Goal: Task Accomplishment & Management: Complete application form

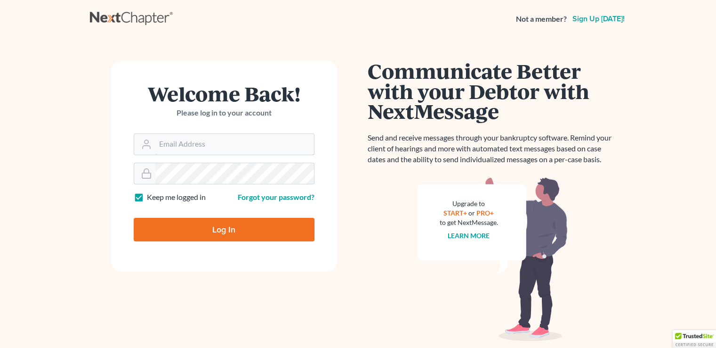
type input "[PERSON_NAME][EMAIL_ADDRESS][DOMAIN_NAME]"
click at [255, 234] on input "Log In" at bounding box center [224, 230] width 181 height 24
type input "Thinking..."
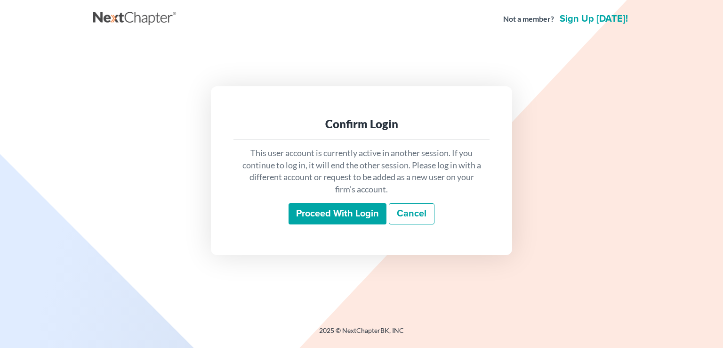
click at [341, 217] on input "Proceed with login" at bounding box center [338, 214] width 98 height 22
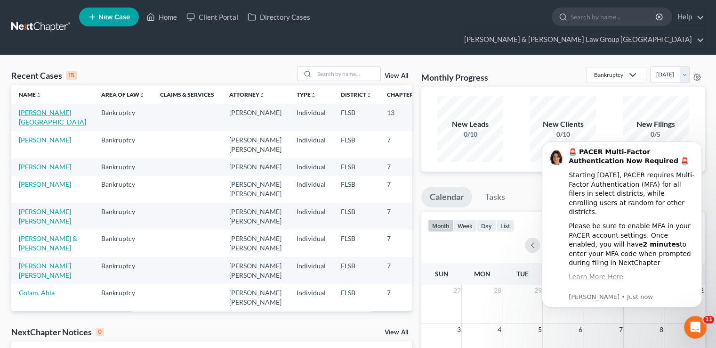
click at [37, 108] on link "[PERSON_NAME][GEOGRAPHIC_DATA]" at bounding box center [52, 116] width 67 height 17
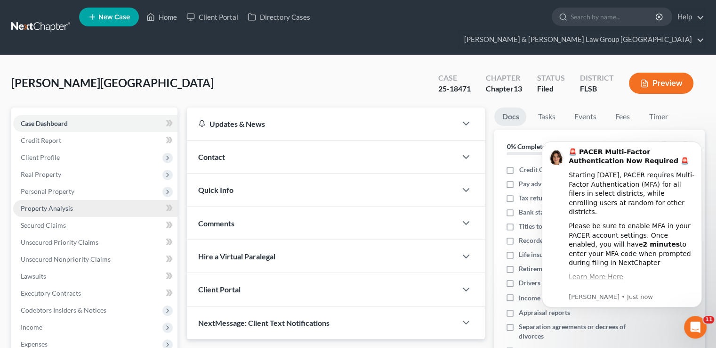
click at [64, 200] on link "Property Analysis" at bounding box center [95, 208] width 164 height 17
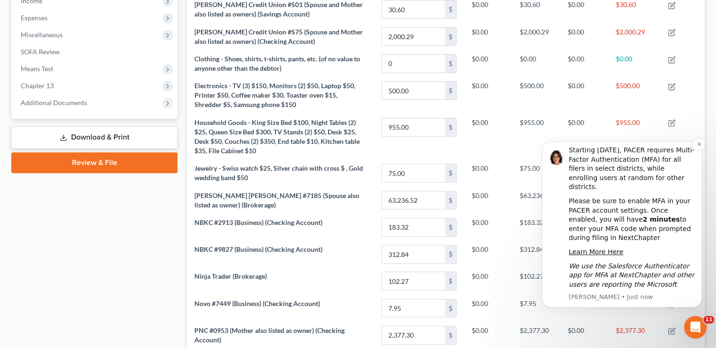
scroll to position [330, 0]
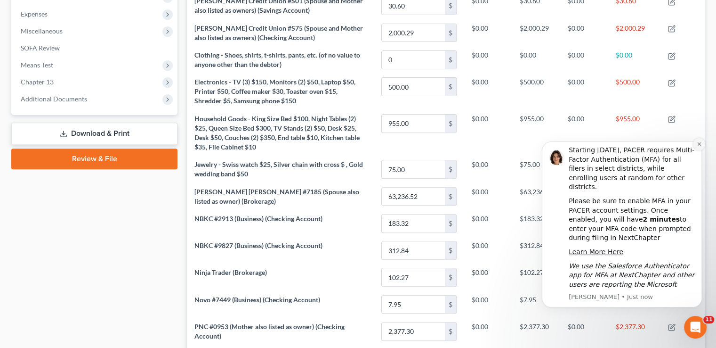
click at [696, 141] on button "Dismiss notification" at bounding box center [699, 144] width 12 height 12
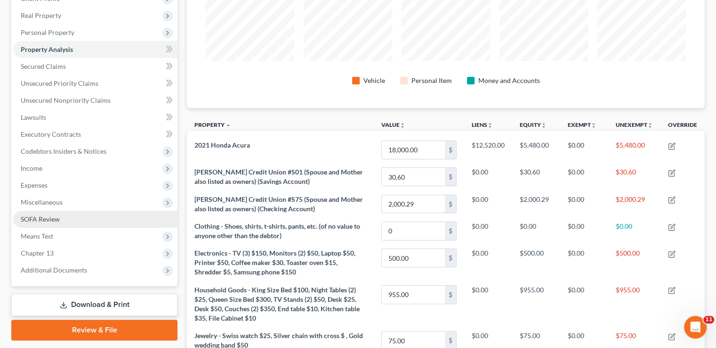
scroll to position [112, 0]
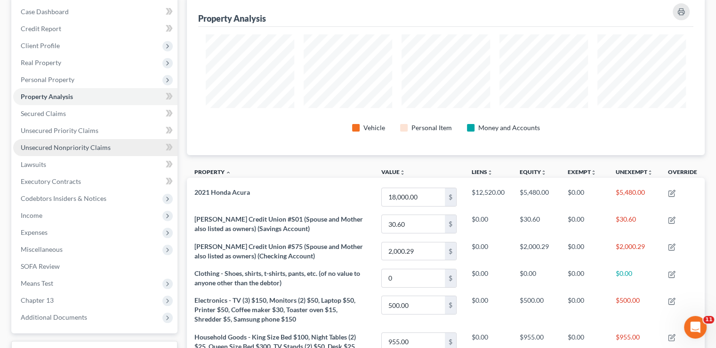
click at [74, 143] on span "Unsecured Nonpriority Claims" at bounding box center [66, 147] width 90 height 8
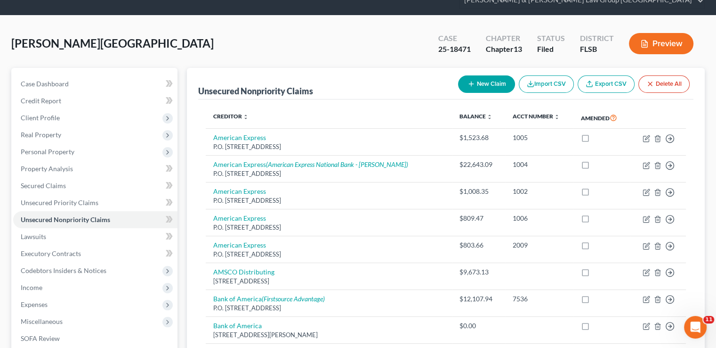
scroll to position [94, 0]
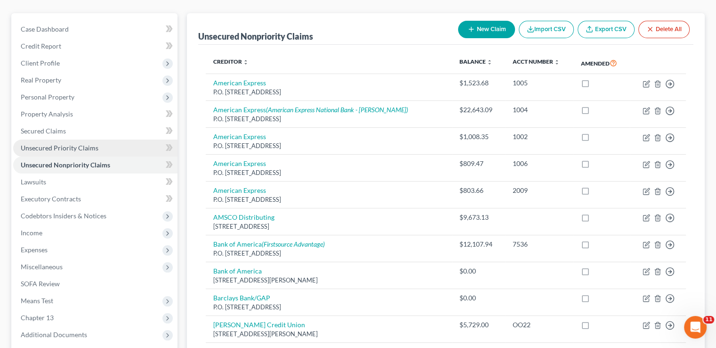
click at [52, 144] on span "Unsecured Priority Claims" at bounding box center [60, 148] width 78 height 8
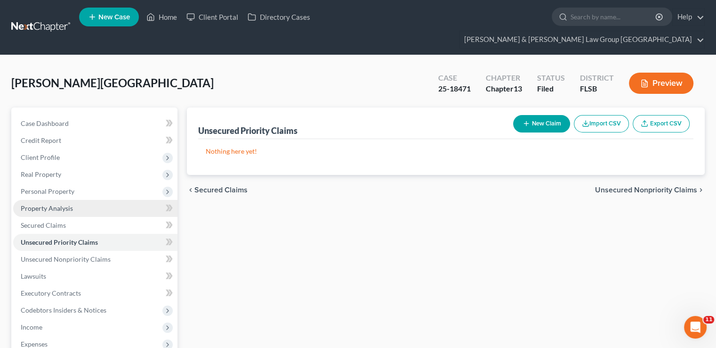
click at [57, 204] on span "Property Analysis" at bounding box center [47, 208] width 52 height 8
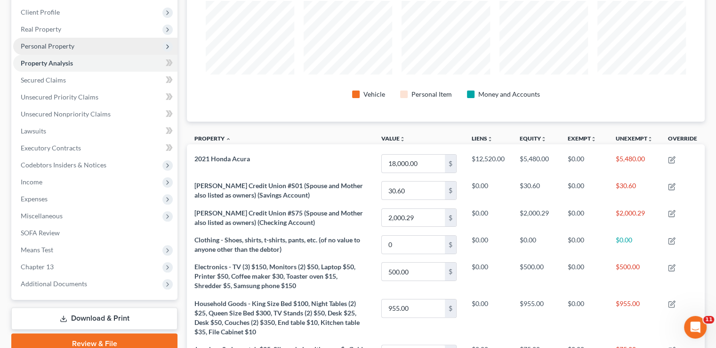
scroll to position [94, 0]
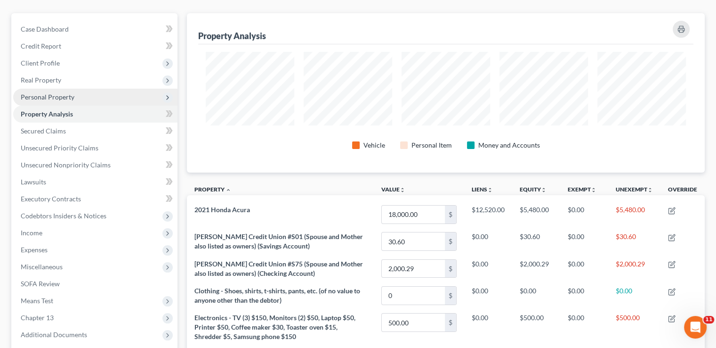
click at [46, 89] on span "Personal Property" at bounding box center [95, 97] width 164 height 17
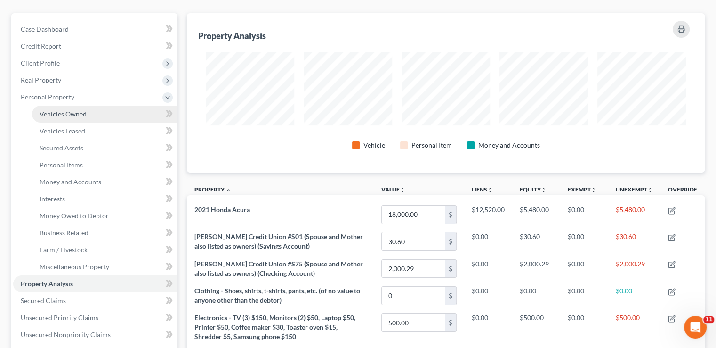
click at [56, 110] on span "Vehicles Owned" at bounding box center [63, 114] width 47 height 8
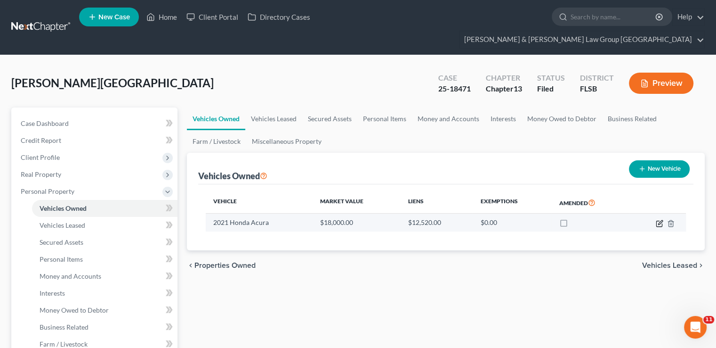
click at [660, 219] on icon "button" at bounding box center [660, 223] width 8 height 8
select select "0"
select select "5"
select select "0"
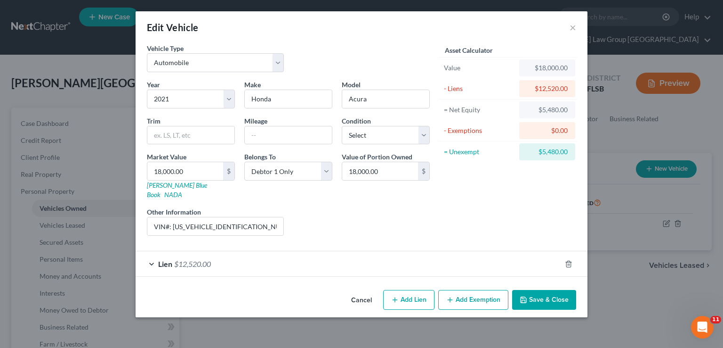
click at [473, 290] on button "Add Exemption" at bounding box center [473, 300] width 70 height 20
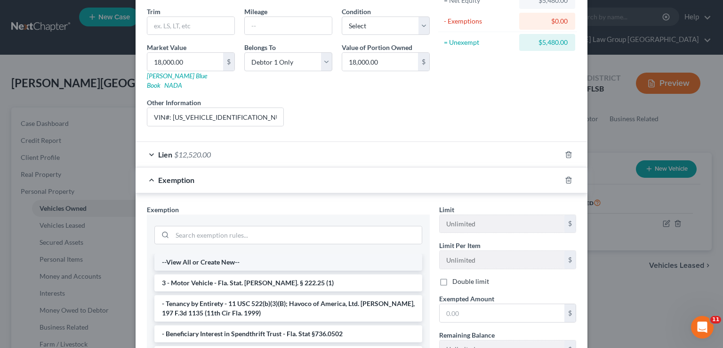
scroll to position [141, 0]
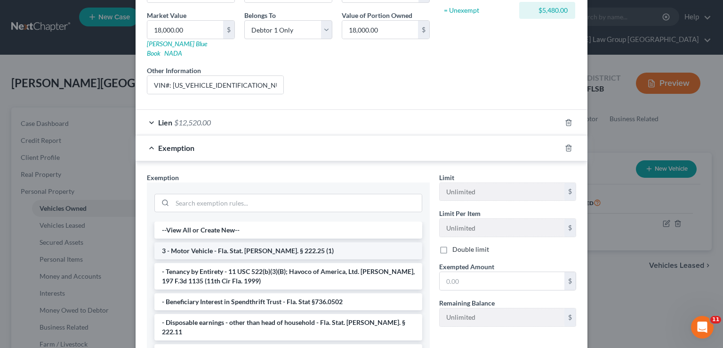
click at [228, 242] on li "3 - Motor Vehicle - Fla. Stat. Ann. § 222.25 (1)" at bounding box center [288, 250] width 268 height 17
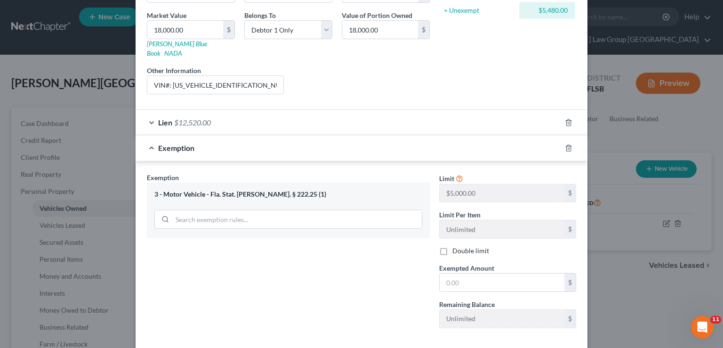
scroll to position [0, 0]
drag, startPoint x: 492, startPoint y: 271, endPoint x: 499, endPoint y: 262, distance: 11.8
click at [494, 273] on input "text" at bounding box center [502, 282] width 125 height 18
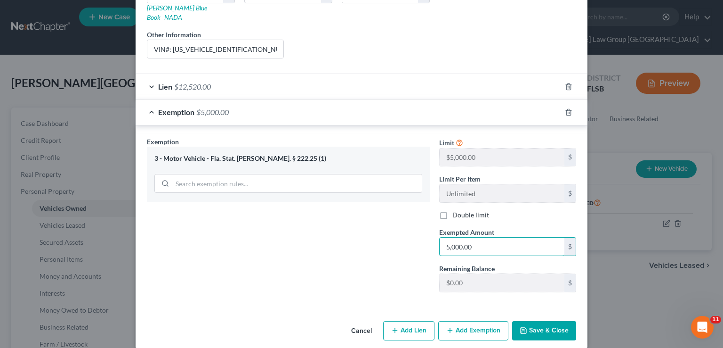
type input "5,000.00"
click at [538, 321] on button "Save & Close" at bounding box center [544, 331] width 64 height 20
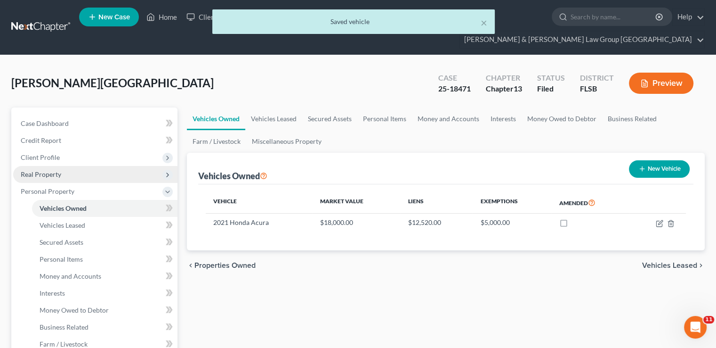
click at [88, 166] on span "Real Property" at bounding box center [95, 174] width 164 height 17
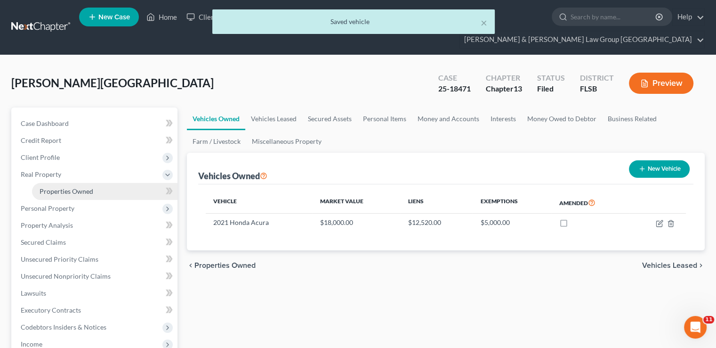
click at [83, 183] on link "Properties Owned" at bounding box center [105, 191] width 146 height 17
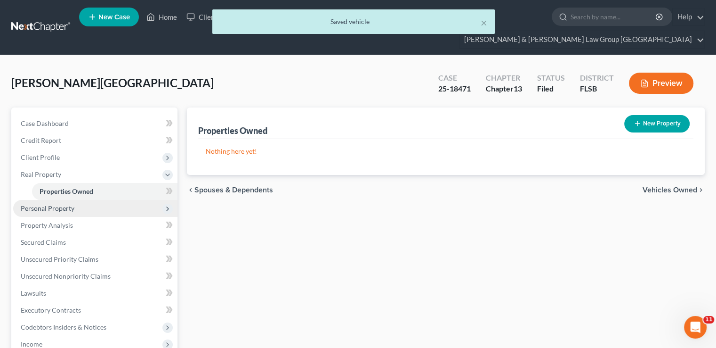
click at [74, 200] on span "Personal Property" at bounding box center [95, 208] width 164 height 17
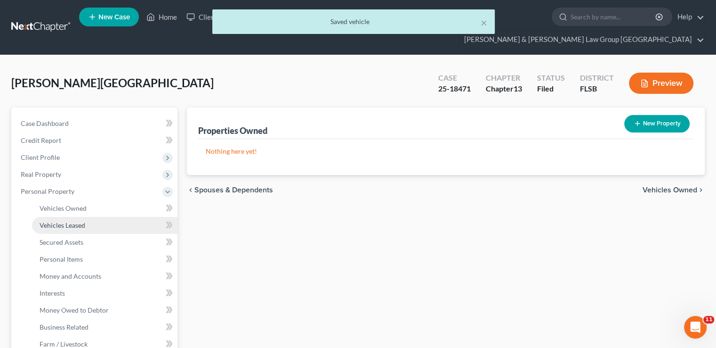
click at [75, 221] on span "Vehicles Leased" at bounding box center [63, 225] width 46 height 8
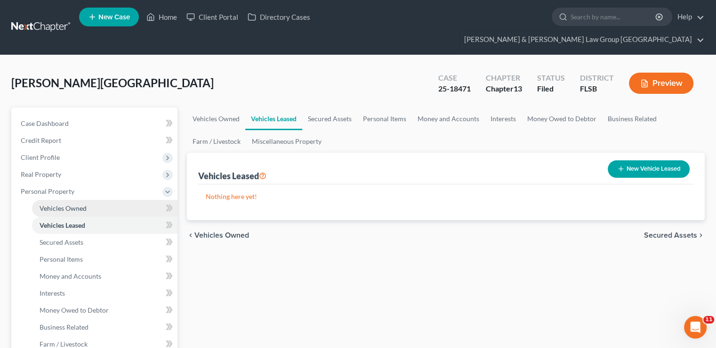
click at [77, 200] on link "Vehicles Owned" at bounding box center [105, 208] width 146 height 17
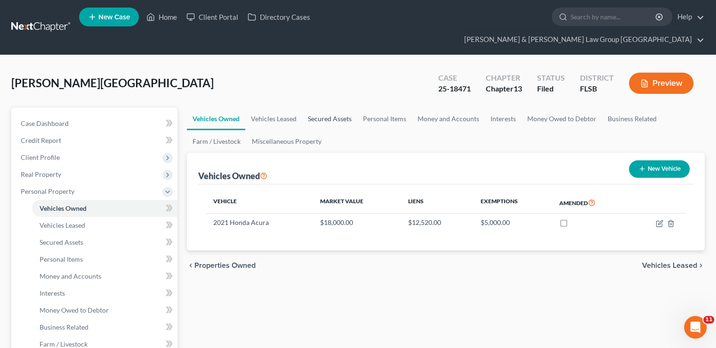
click at [333, 107] on link "Secured Assets" at bounding box center [329, 118] width 55 height 23
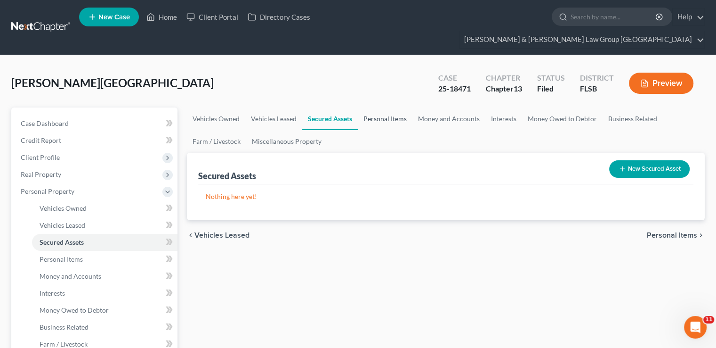
click at [369, 107] on link "Personal Items" at bounding box center [385, 118] width 55 height 23
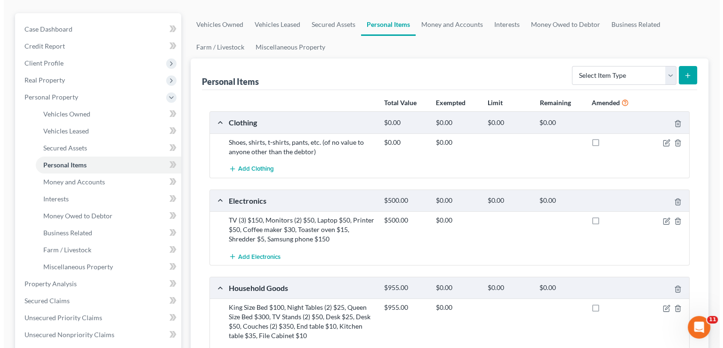
scroll to position [141, 0]
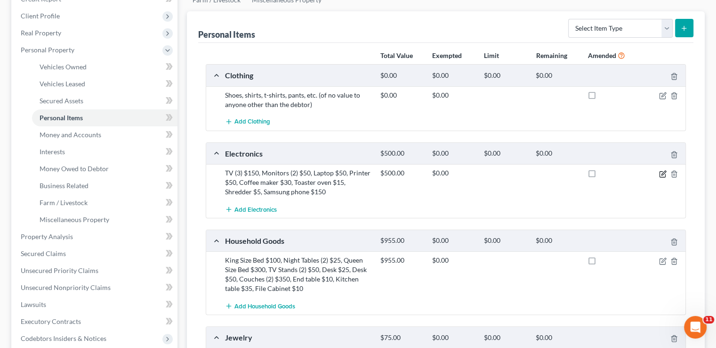
click at [662, 170] on icon "button" at bounding box center [664, 172] width 4 height 4
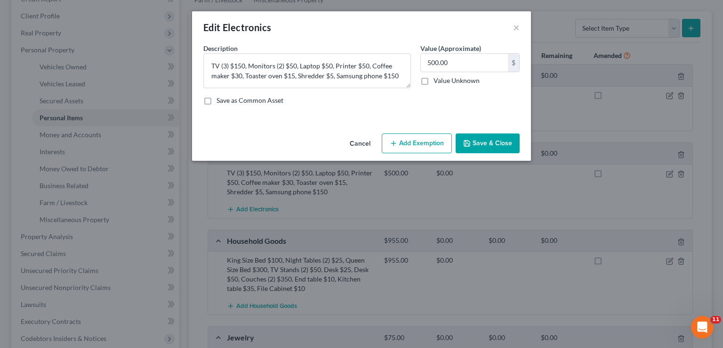
click at [431, 138] on button "Add Exemption" at bounding box center [417, 143] width 70 height 20
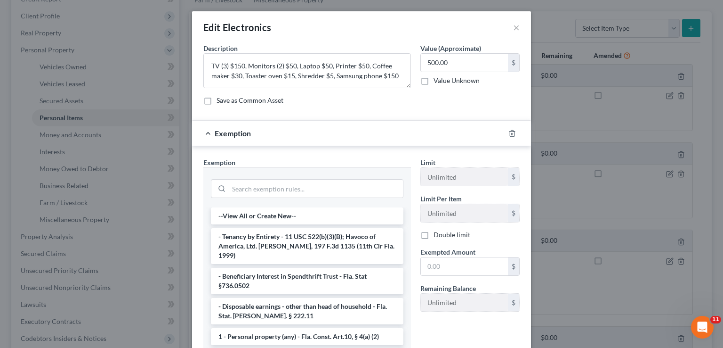
click at [288, 229] on li "- Tenancy by Entirety - 11 USC 522(b)(3)(B); Havoco of America, Ltd. v. Hill, 1…" at bounding box center [307, 246] width 193 height 36
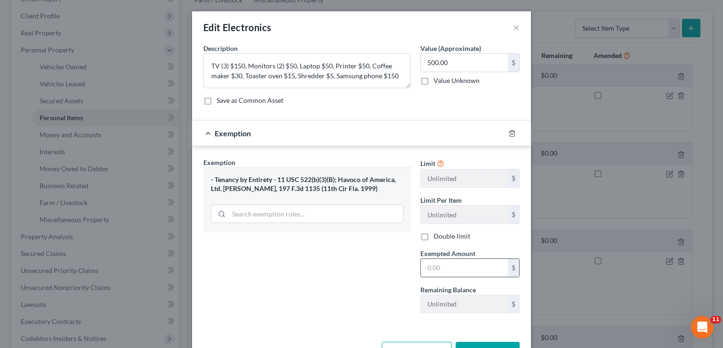
click at [465, 269] on input "text" at bounding box center [464, 268] width 87 height 18
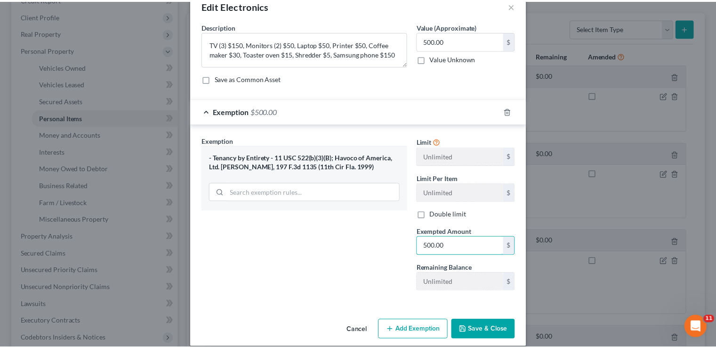
scroll to position [32, 0]
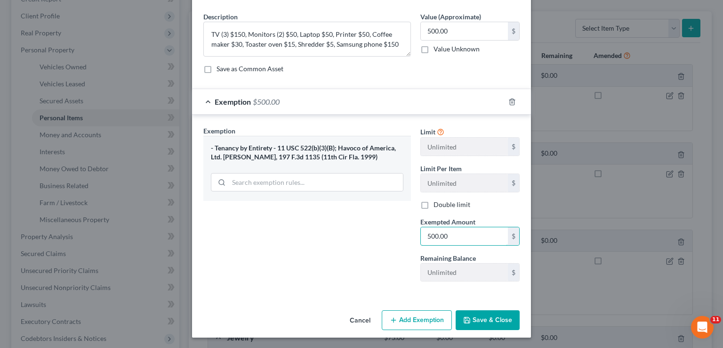
type input "500.00"
click at [488, 326] on button "Save & Close" at bounding box center [488, 320] width 64 height 20
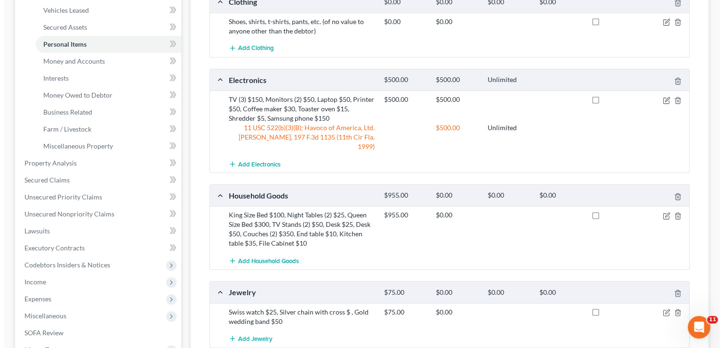
scroll to position [235, 0]
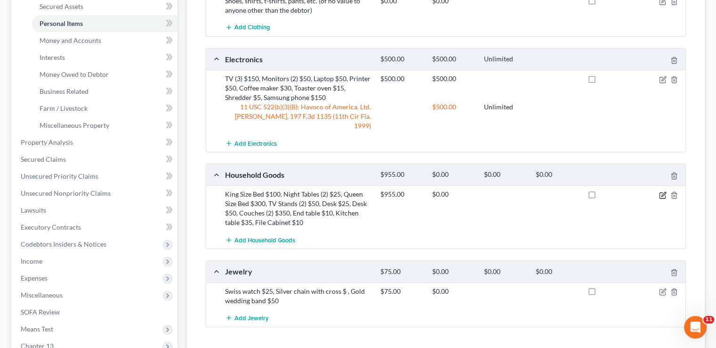
click at [662, 191] on icon "button" at bounding box center [663, 195] width 8 height 8
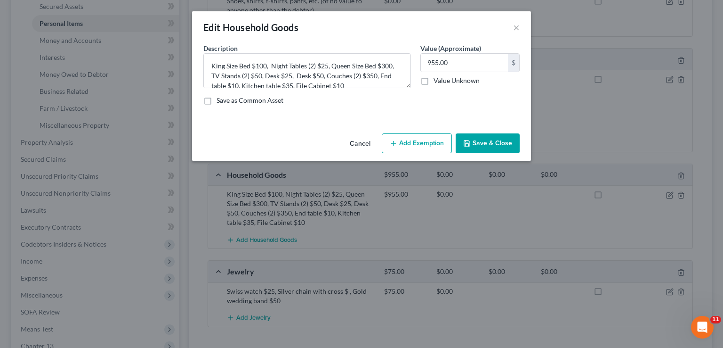
click at [417, 141] on button "Add Exemption" at bounding box center [417, 143] width 70 height 20
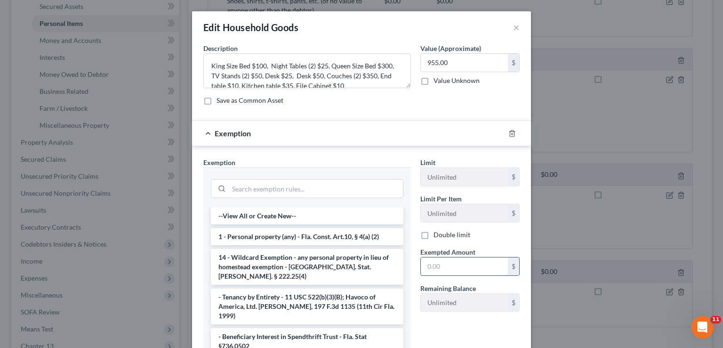
click at [429, 265] on input "text" at bounding box center [464, 266] width 87 height 18
type input "955.00"
click at [287, 183] on input "search" at bounding box center [316, 188] width 174 height 18
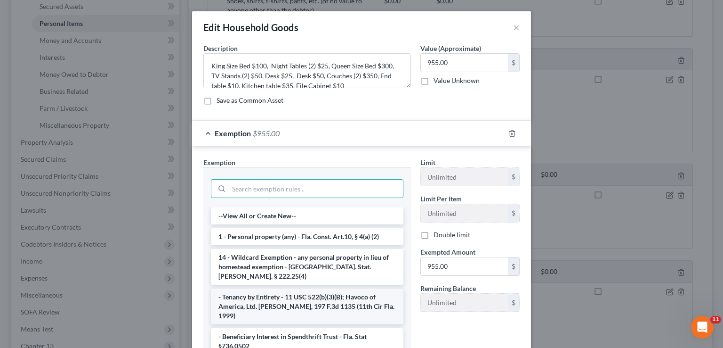
click at [287, 288] on li "- Tenancy by Entirety - 11 USC 522(b)(3)(B); Havoco of America, Ltd. v. Hill, 1…" at bounding box center [307, 306] width 193 height 36
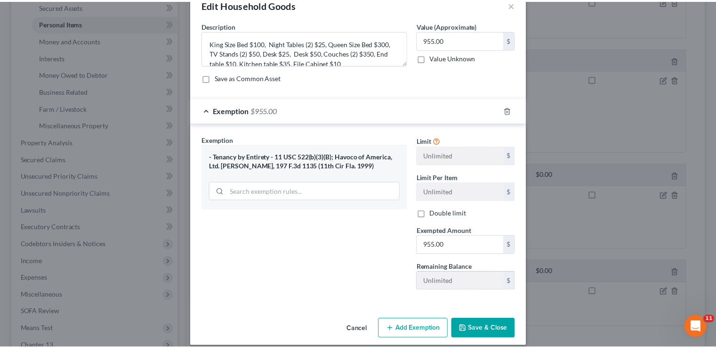
scroll to position [32, 0]
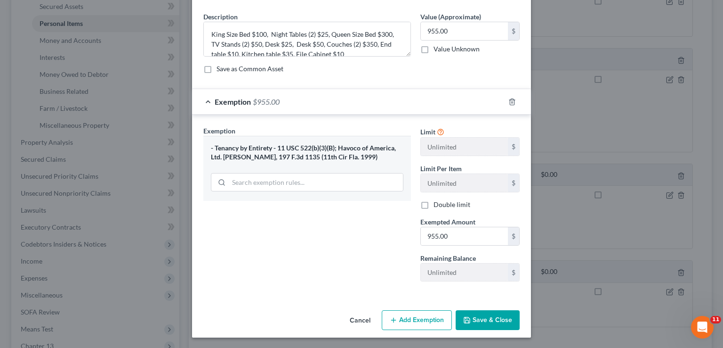
click at [484, 312] on button "Save & Close" at bounding box center [488, 320] width 64 height 20
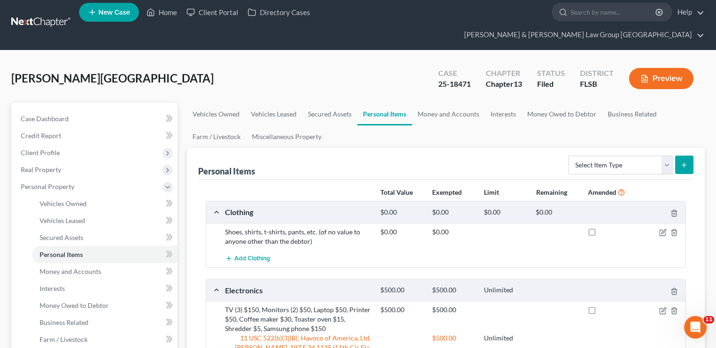
scroll to position [0, 0]
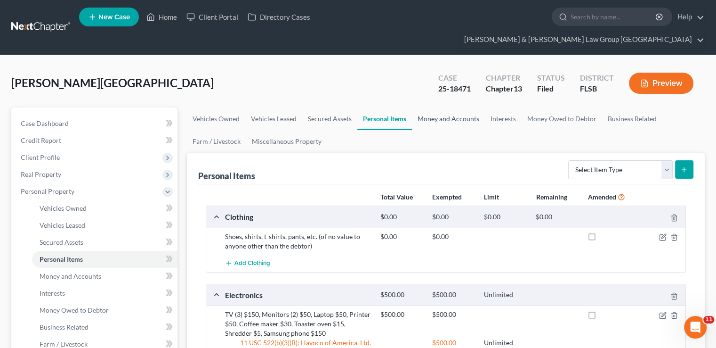
click at [449, 107] on link "Money and Accounts" at bounding box center [448, 118] width 73 height 23
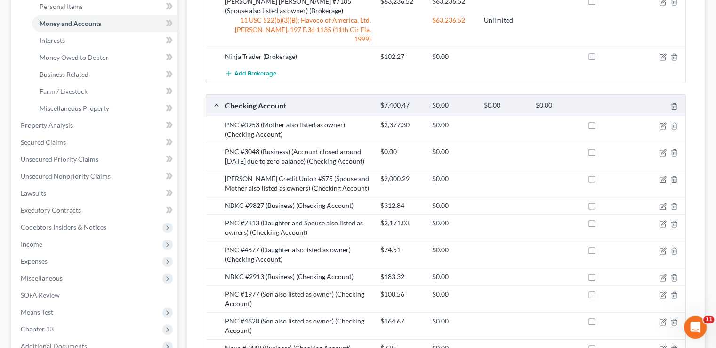
scroll to position [283, 0]
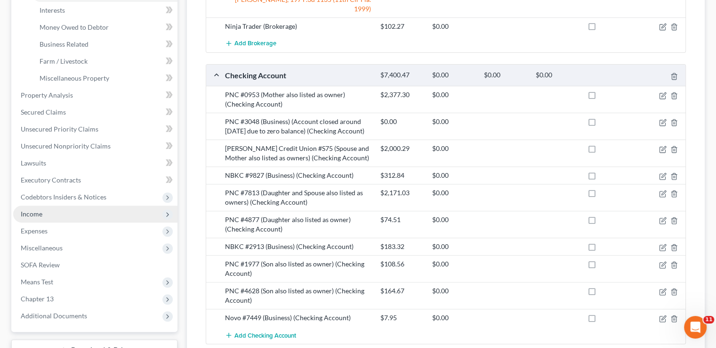
click at [85, 205] on span "Income" at bounding box center [95, 213] width 164 height 17
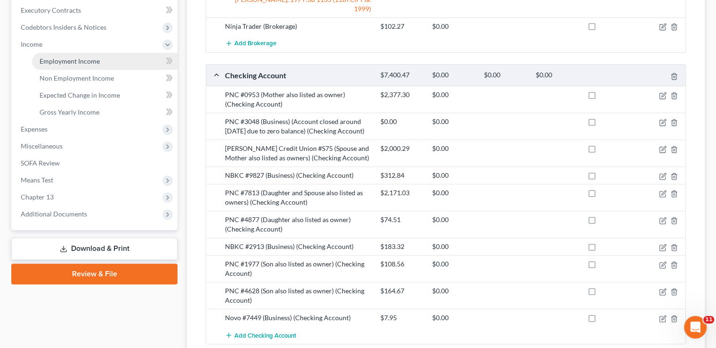
click at [92, 57] on span "Employment Income" at bounding box center [70, 61] width 60 height 8
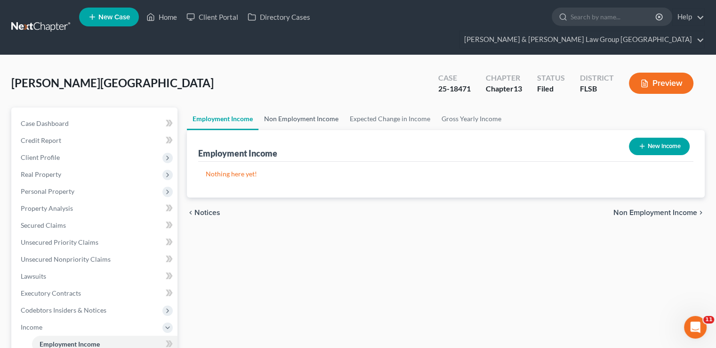
click at [291, 107] on link "Non Employment Income" at bounding box center [302, 118] width 86 height 23
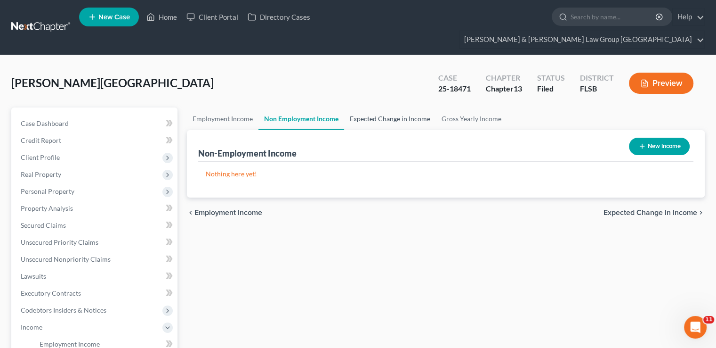
click at [355, 107] on link "Expected Change in Income" at bounding box center [390, 118] width 92 height 23
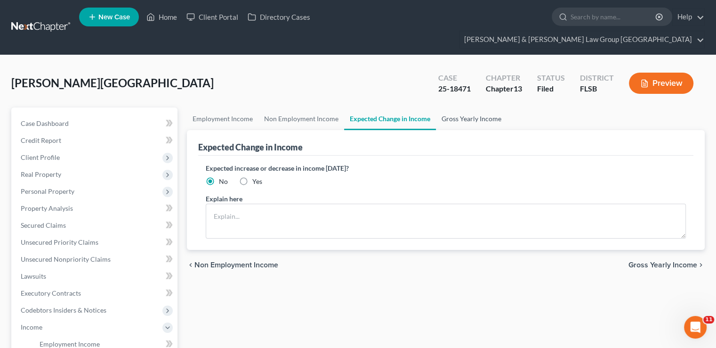
click at [457, 107] on link "Gross Yearly Income" at bounding box center [471, 118] width 71 height 23
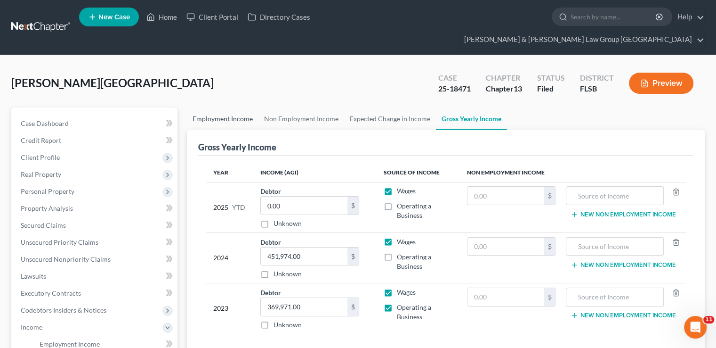
click at [242, 107] on link "Employment Income" at bounding box center [223, 118] width 72 height 23
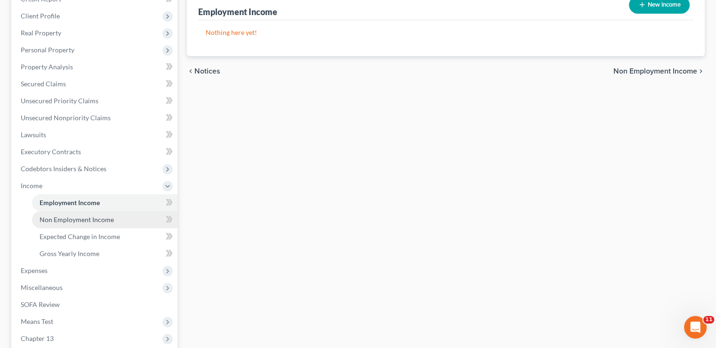
click at [99, 215] on span "Non Employment Income" at bounding box center [77, 219] width 74 height 8
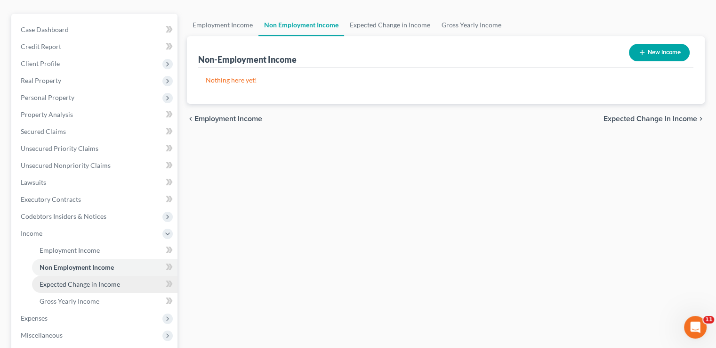
scroll to position [94, 0]
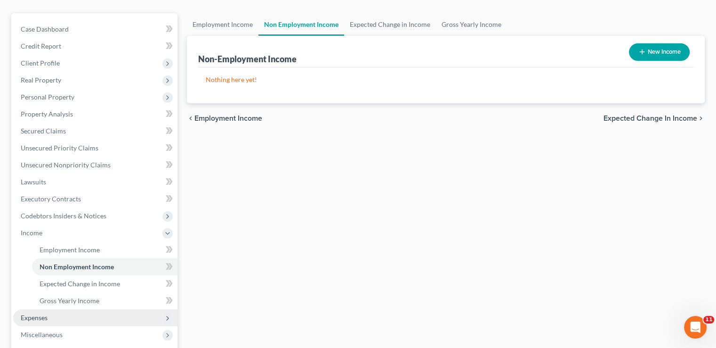
click at [55, 309] on span "Expenses" at bounding box center [95, 317] width 164 height 17
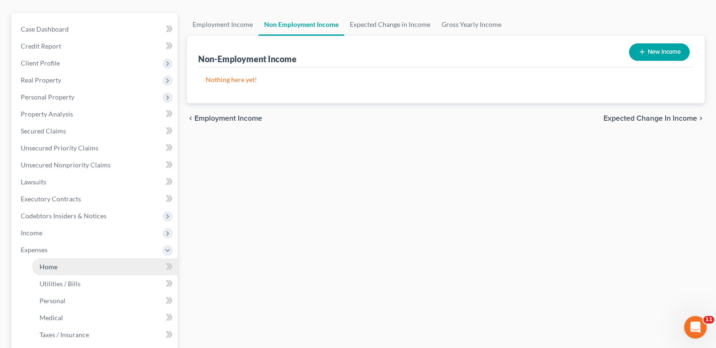
click at [72, 258] on link "Home" at bounding box center [105, 266] width 146 height 17
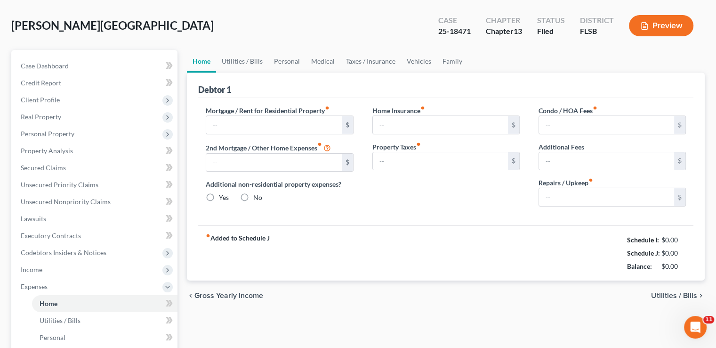
type input "5,250.00"
type input "0.00"
radio input "true"
type input "0.00"
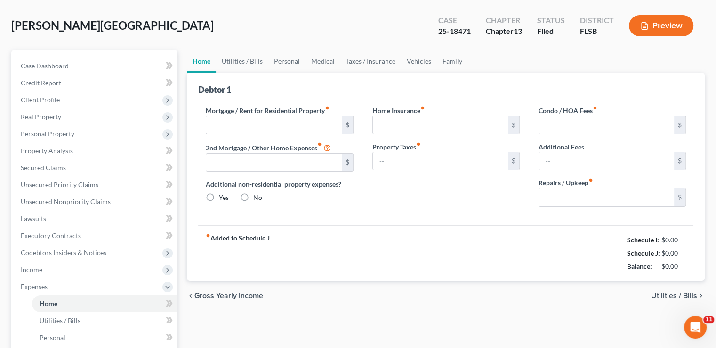
type input "0.00"
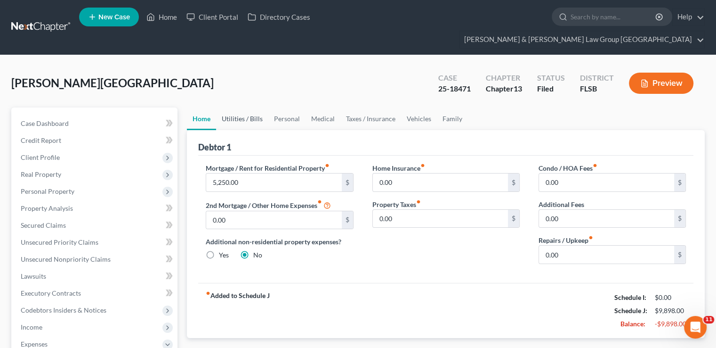
click at [248, 107] on link "Utilities / Bills" at bounding box center [242, 118] width 52 height 23
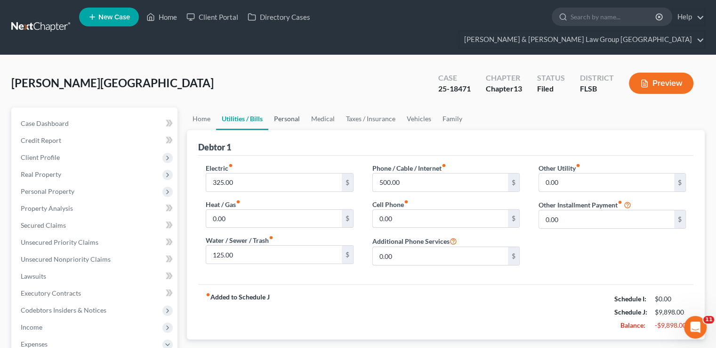
click at [300, 107] on link "Personal" at bounding box center [286, 118] width 37 height 23
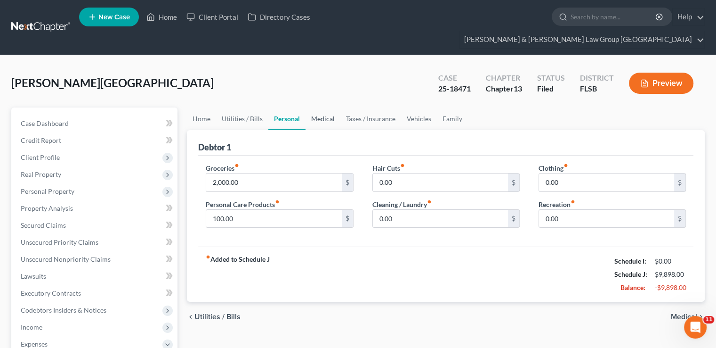
click at [327, 107] on link "Medical" at bounding box center [323, 118] width 35 height 23
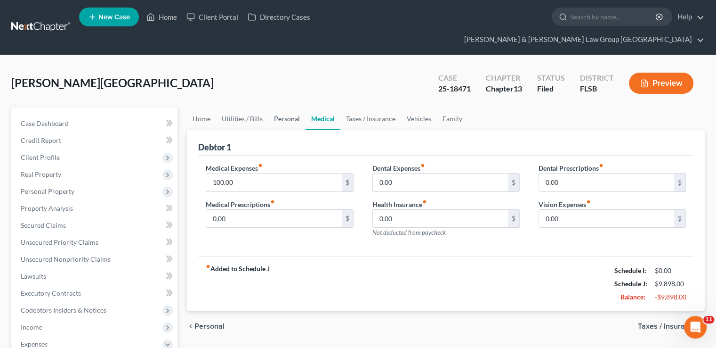
click at [298, 107] on link "Personal" at bounding box center [286, 118] width 37 height 23
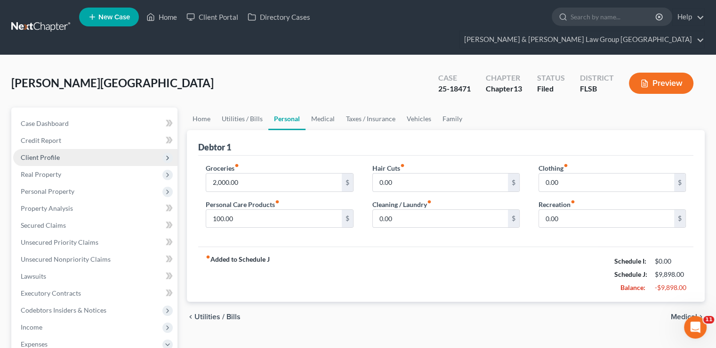
click at [57, 153] on span "Client Profile" at bounding box center [40, 157] width 39 height 8
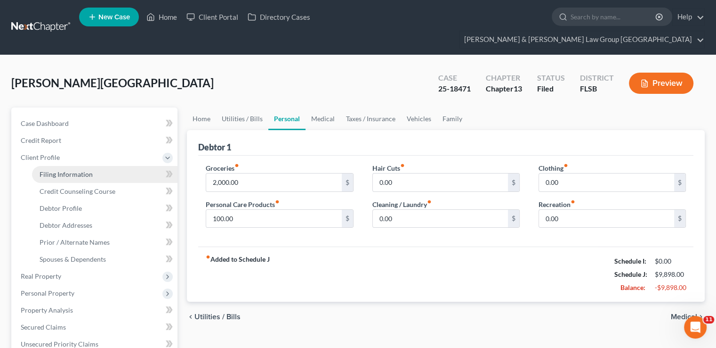
click at [62, 166] on link "Filing Information" at bounding box center [105, 174] width 146 height 17
select select "0"
select select "3"
select select "0"
select select "3"
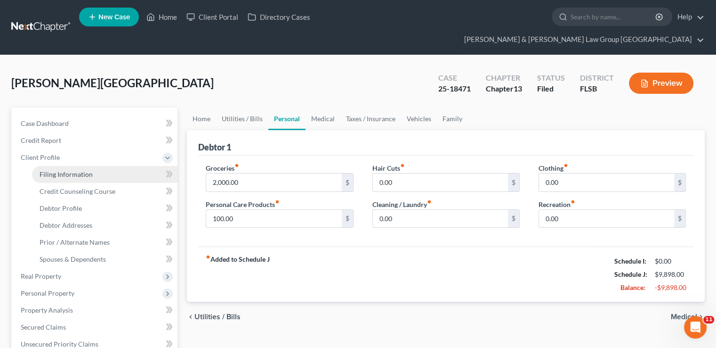
select select "9"
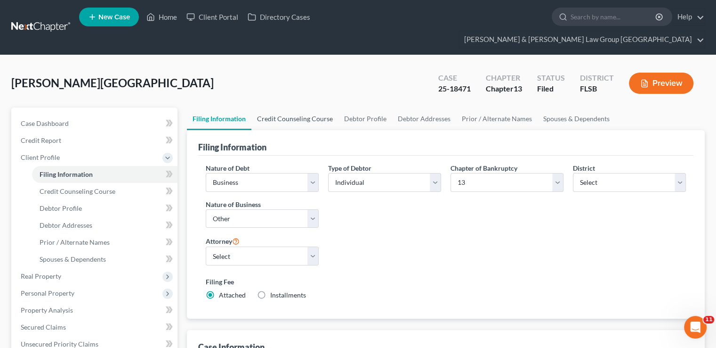
click at [290, 107] on link "Credit Counseling Course" at bounding box center [294, 118] width 87 height 23
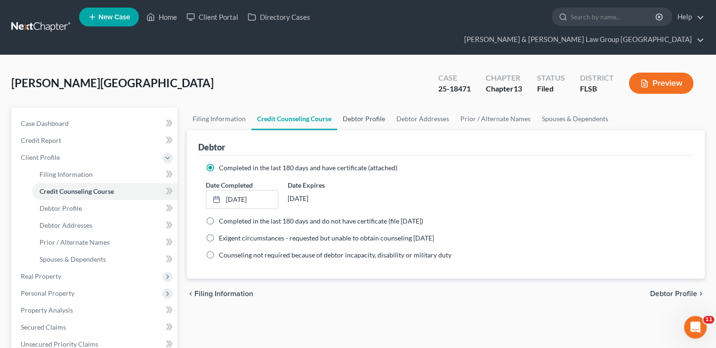
click at [373, 107] on link "Debtor Profile" at bounding box center [364, 118] width 54 height 23
select select "1"
select select "4"
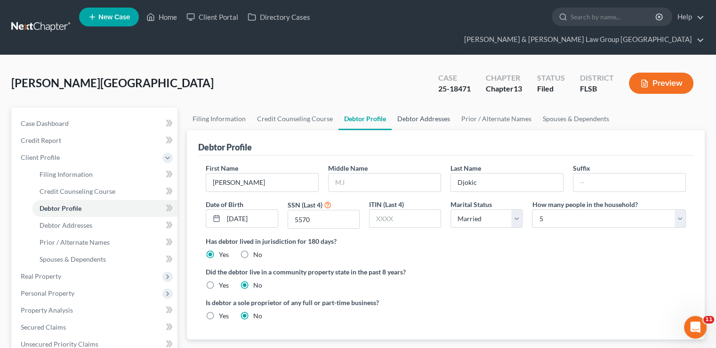
click at [419, 107] on link "Debtor Addresses" at bounding box center [424, 118] width 64 height 23
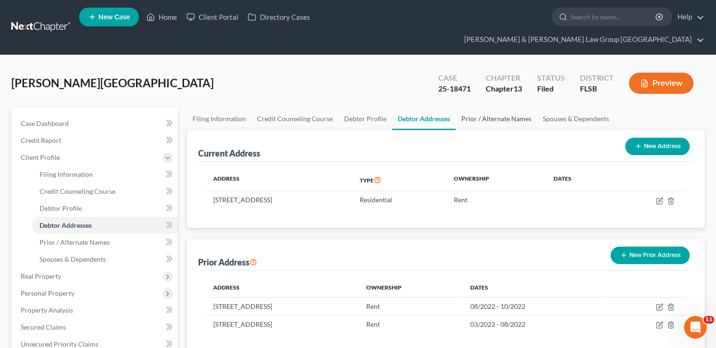
click at [486, 107] on link "Prior / Alternate Names" at bounding box center [496, 118] width 81 height 23
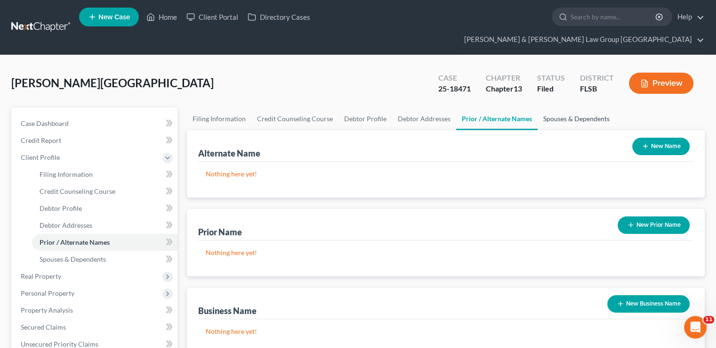
click at [572, 107] on link "Spouses & Dependents" at bounding box center [577, 118] width 78 height 23
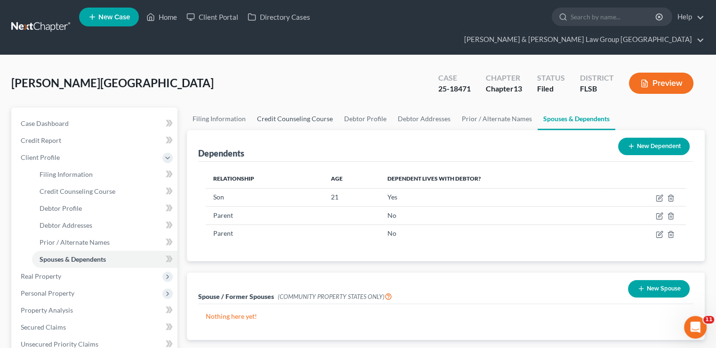
click at [311, 107] on link "Credit Counseling Course" at bounding box center [294, 118] width 87 height 23
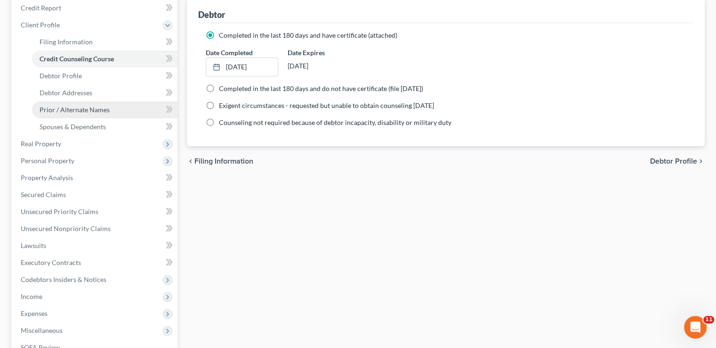
scroll to position [235, 0]
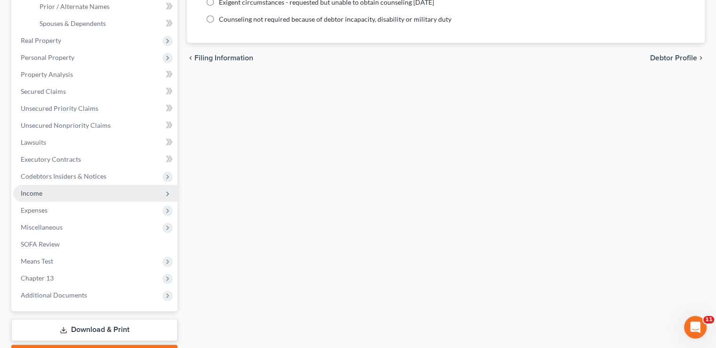
click at [68, 185] on span "Income" at bounding box center [95, 193] width 164 height 17
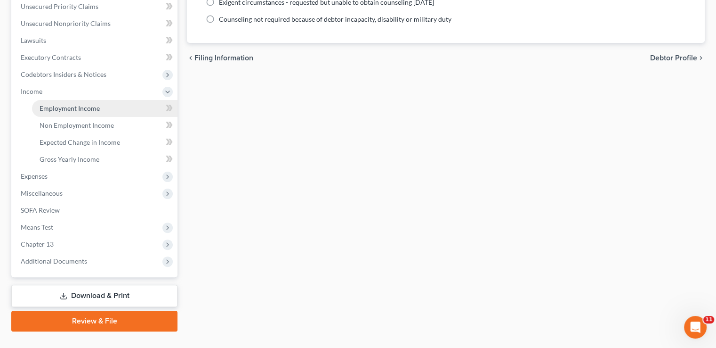
click at [77, 104] on span "Employment Income" at bounding box center [70, 108] width 60 height 8
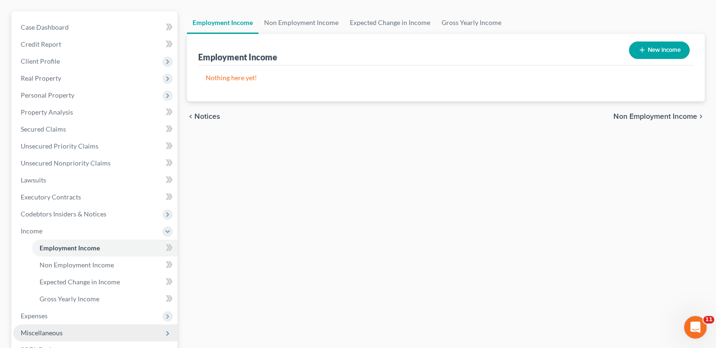
scroll to position [188, 0]
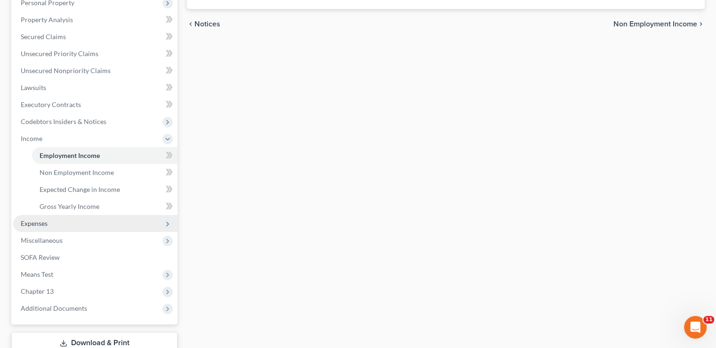
click at [70, 215] on span "Expenses" at bounding box center [95, 223] width 164 height 17
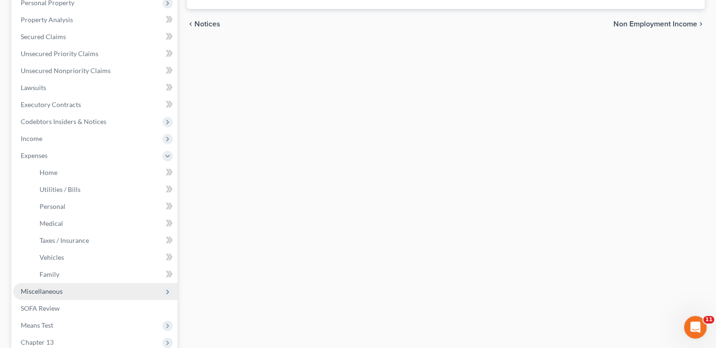
click at [79, 283] on span "Miscellaneous" at bounding box center [95, 291] width 164 height 17
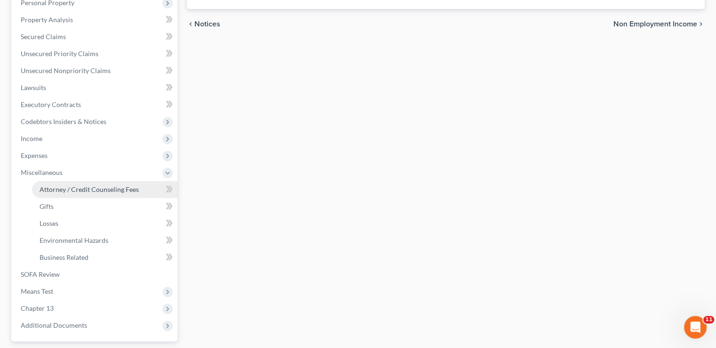
click at [85, 185] on span "Attorney / Credit Counseling Fees" at bounding box center [89, 189] width 99 height 8
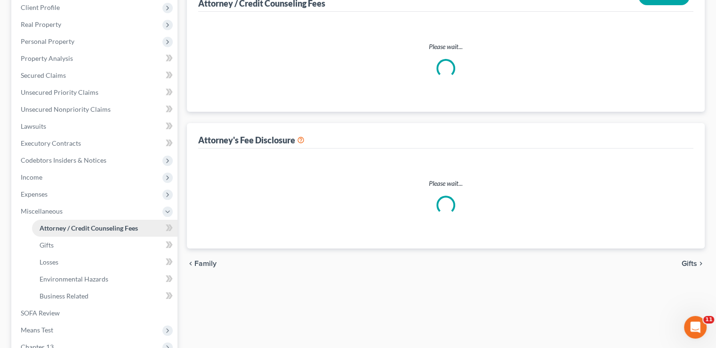
scroll to position [22, 0]
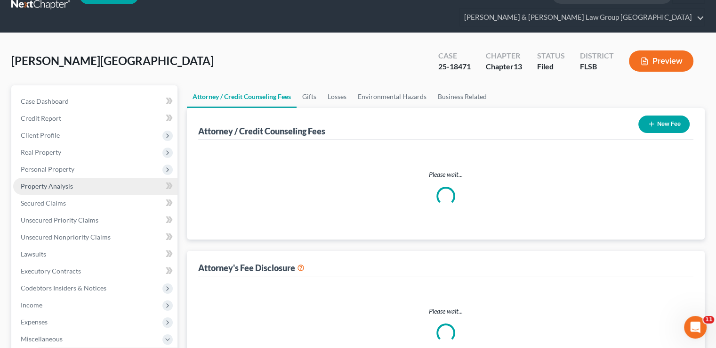
select select "3"
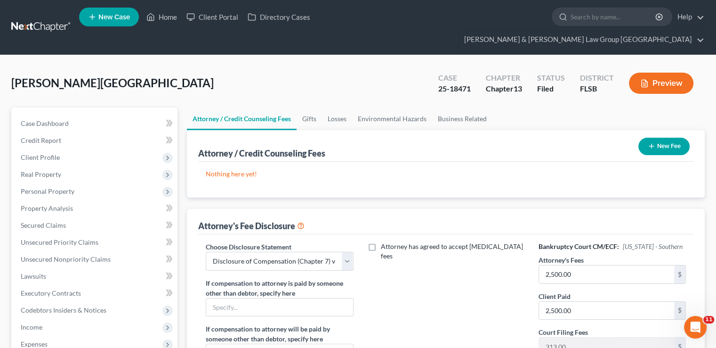
scroll to position [94, 0]
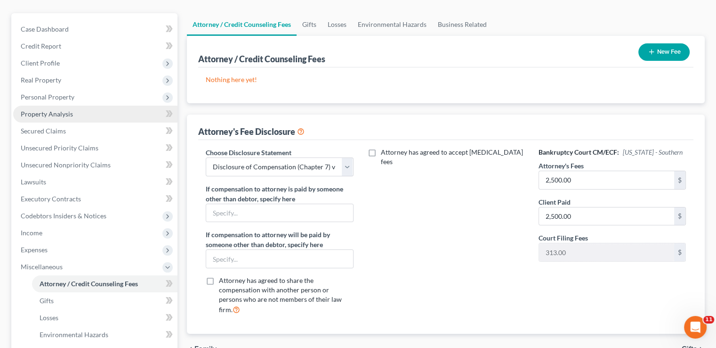
click at [83, 105] on link "Property Analysis" at bounding box center [95, 113] width 164 height 17
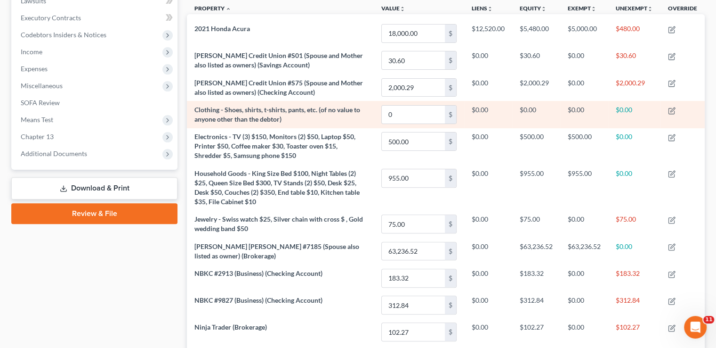
scroll to position [206, 0]
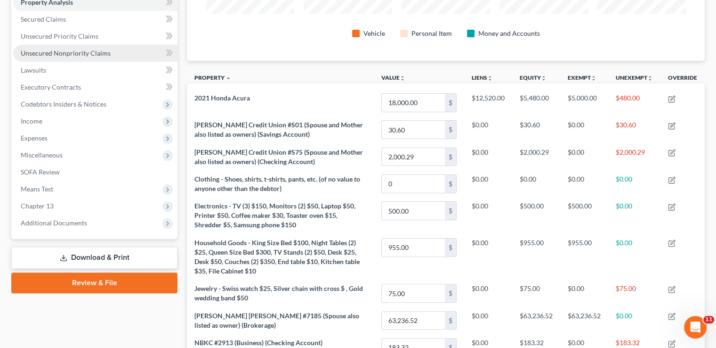
click at [82, 49] on span "Unsecured Nonpriority Claims" at bounding box center [66, 53] width 90 height 8
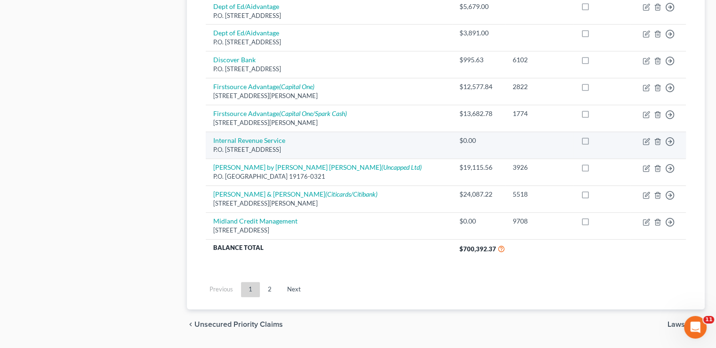
scroll to position [759, 0]
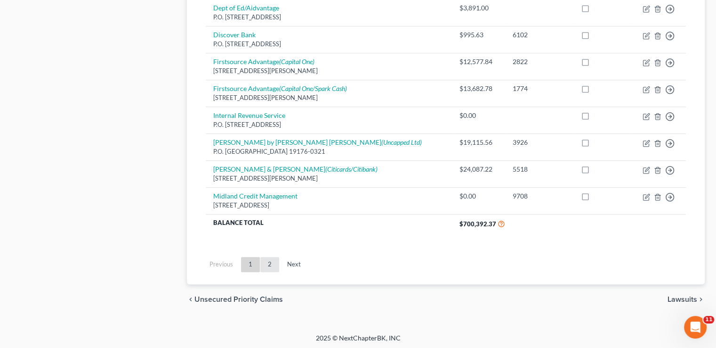
click at [267, 263] on link "2" at bounding box center [269, 264] width 19 height 15
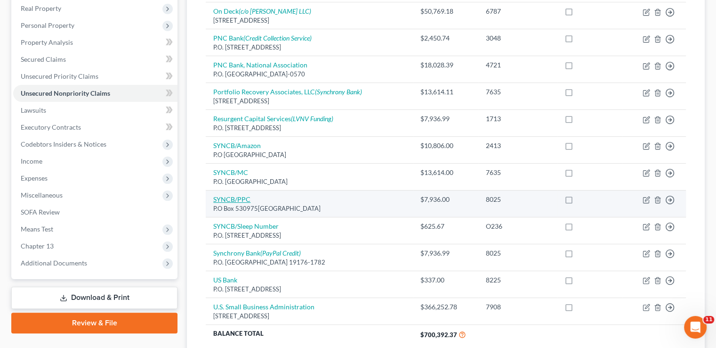
scroll to position [166, 0]
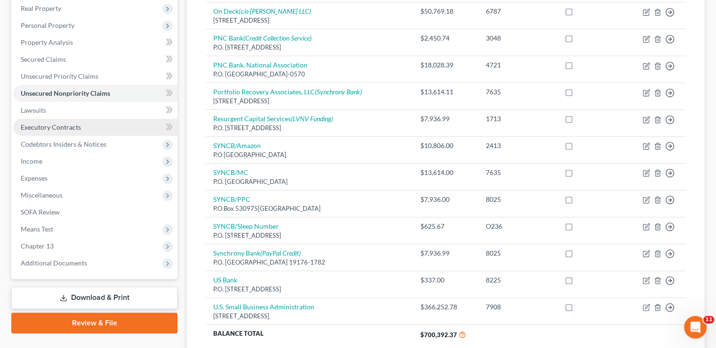
click at [71, 123] on span "Executory Contracts" at bounding box center [51, 127] width 60 height 8
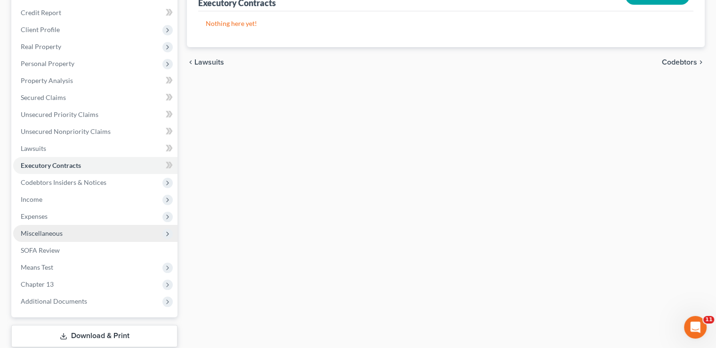
scroll to position [141, 0]
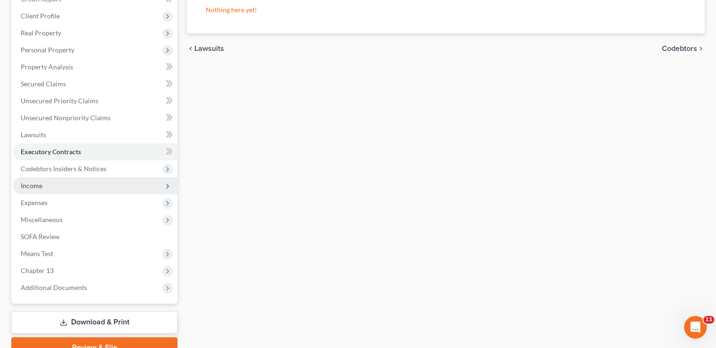
click at [55, 177] on span "Income" at bounding box center [95, 185] width 164 height 17
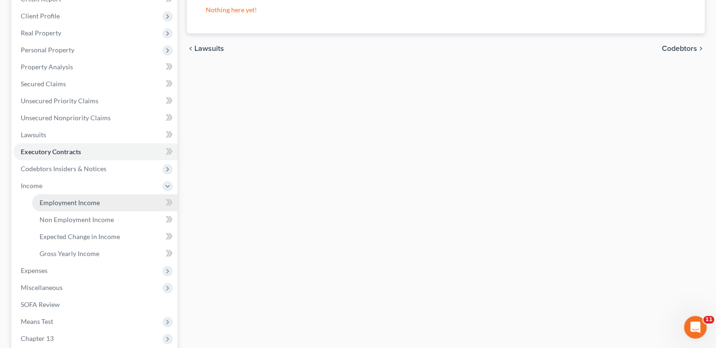
click at [66, 198] on span "Employment Income" at bounding box center [70, 202] width 60 height 8
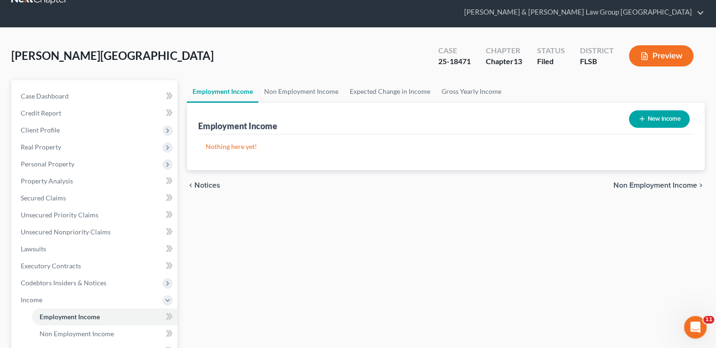
scroll to position [141, 0]
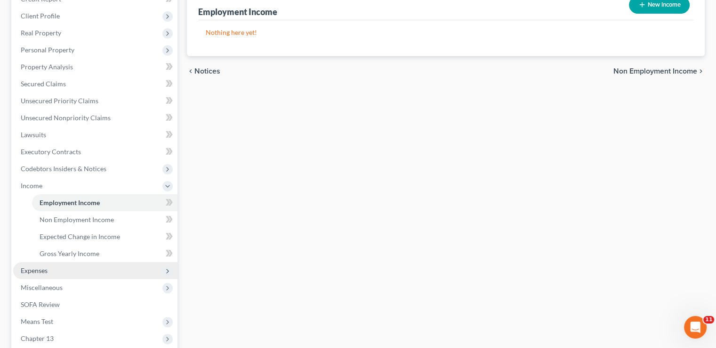
click at [57, 262] on span "Expenses" at bounding box center [95, 270] width 164 height 17
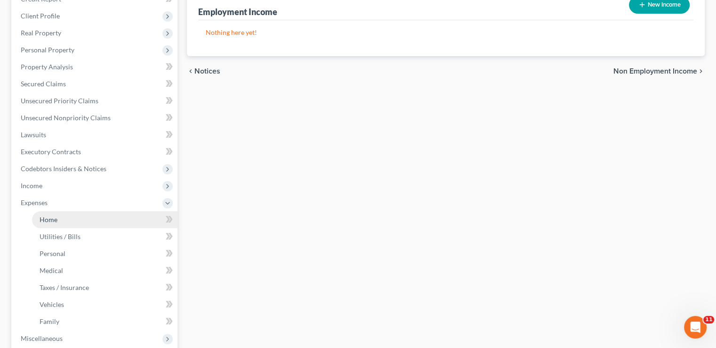
click at [63, 211] on link "Home" at bounding box center [105, 219] width 146 height 17
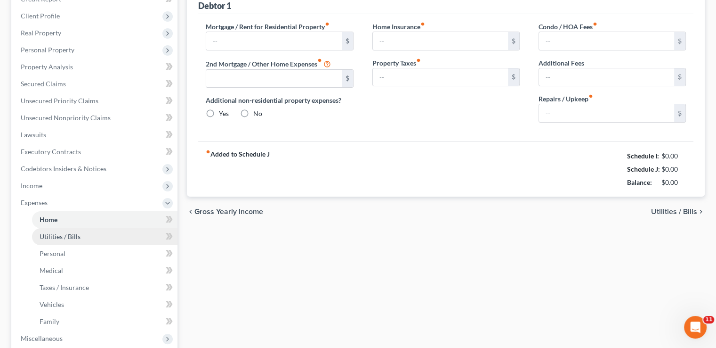
scroll to position [54, 0]
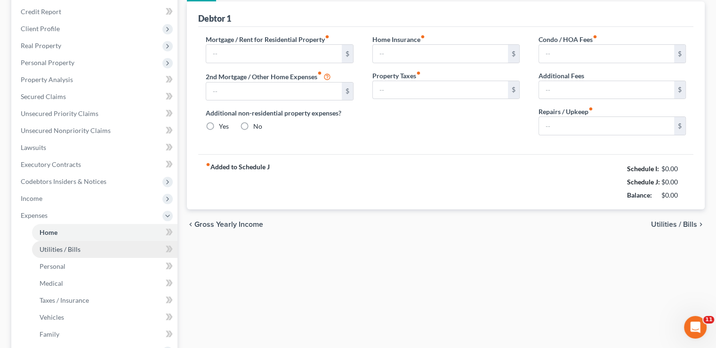
type input "5,250.00"
type input "0.00"
radio input "true"
type input "0.00"
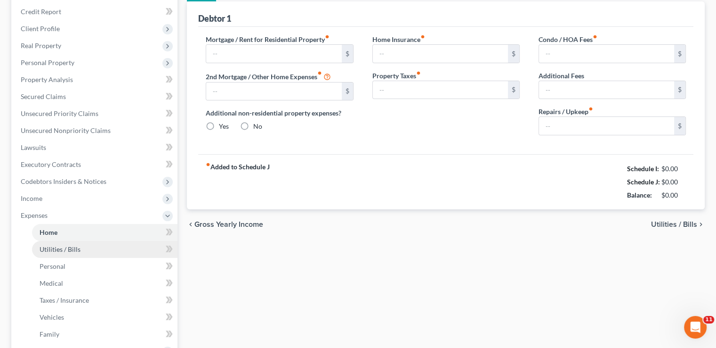
type input "0.00"
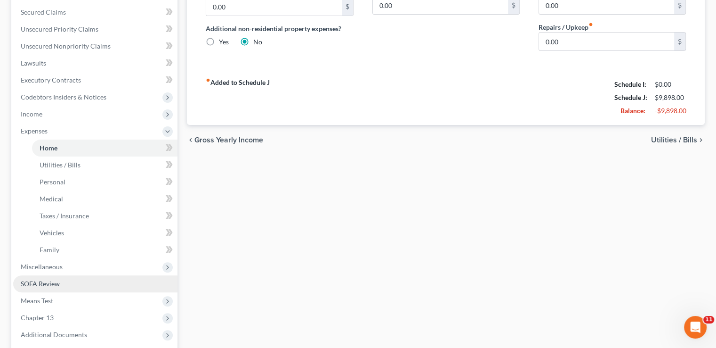
scroll to position [235, 0]
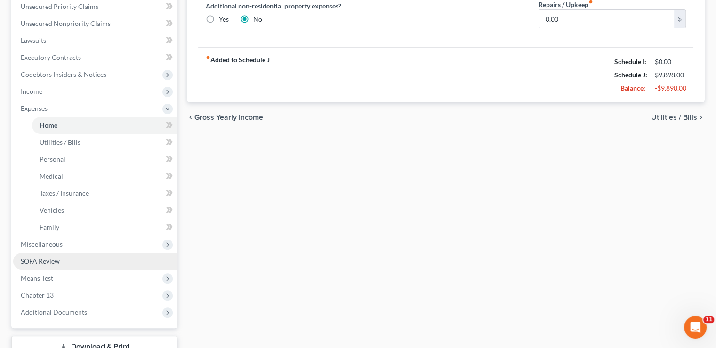
click at [81, 252] on link "SOFA Review" at bounding box center [95, 260] width 164 height 17
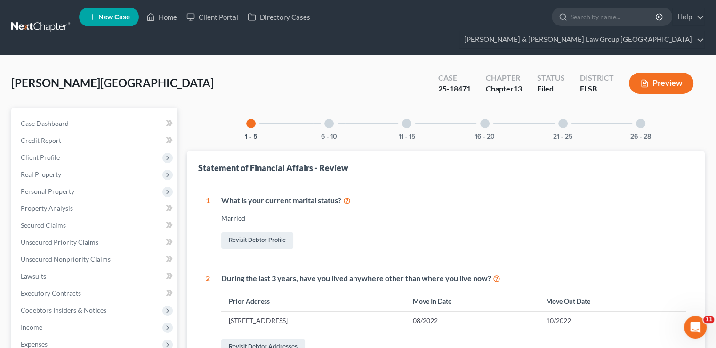
click at [333, 119] on div at bounding box center [328, 123] width 9 height 9
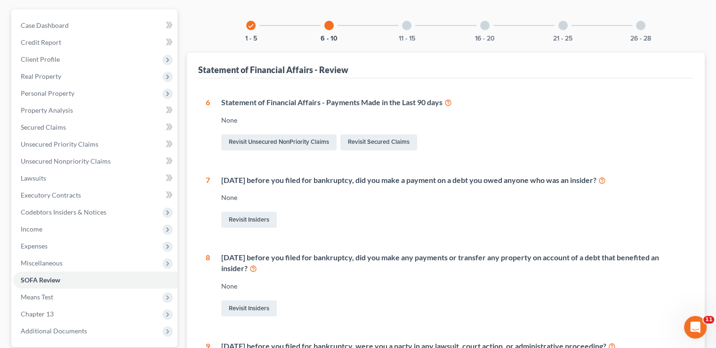
scroll to position [90, 0]
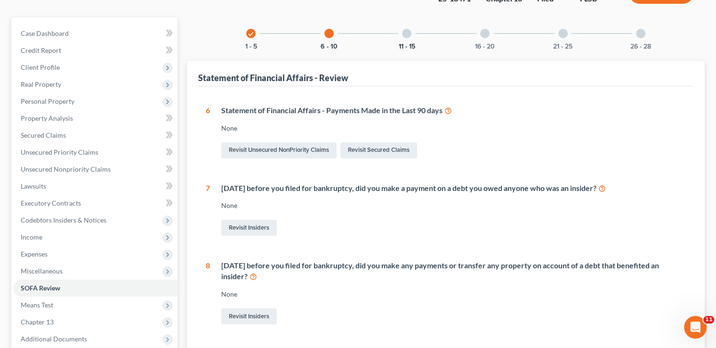
click at [410, 43] on button "11 - 15" at bounding box center [407, 46] width 16 height 7
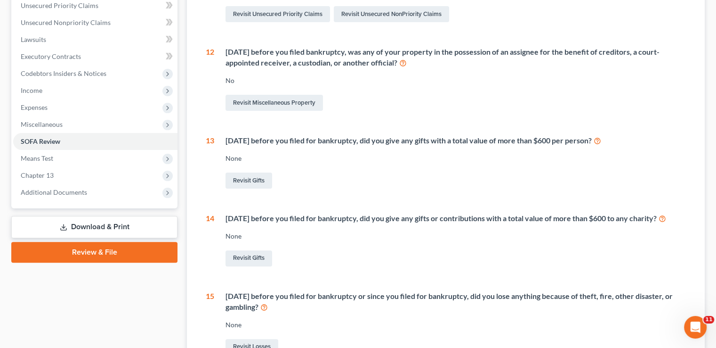
scroll to position [104, 0]
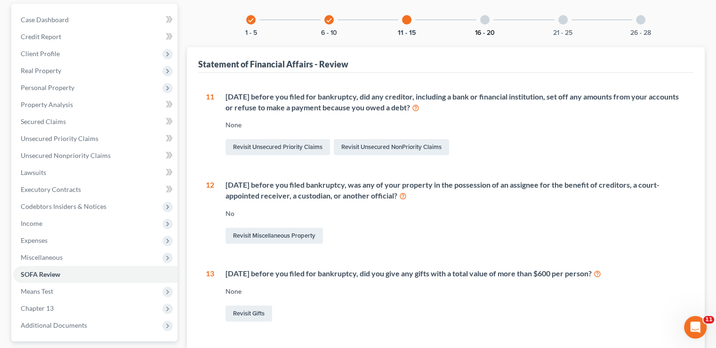
click at [492, 30] on button "16 - 20" at bounding box center [485, 33] width 20 height 7
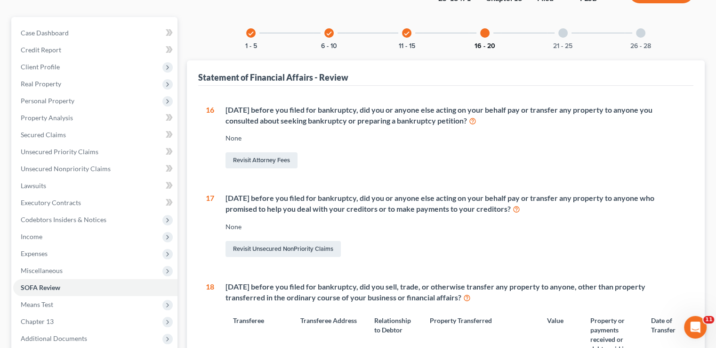
scroll to position [47, 0]
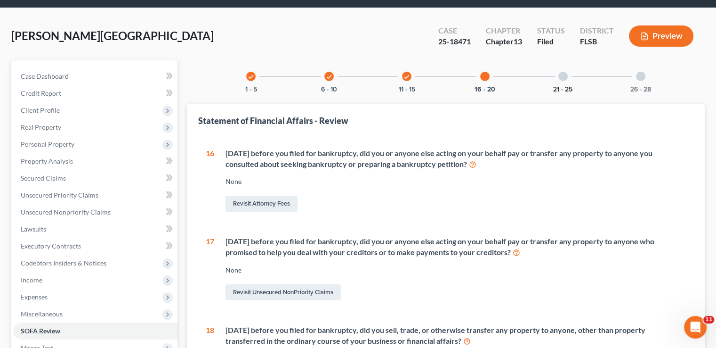
click at [560, 86] on button "21 - 25" at bounding box center [562, 89] width 19 height 7
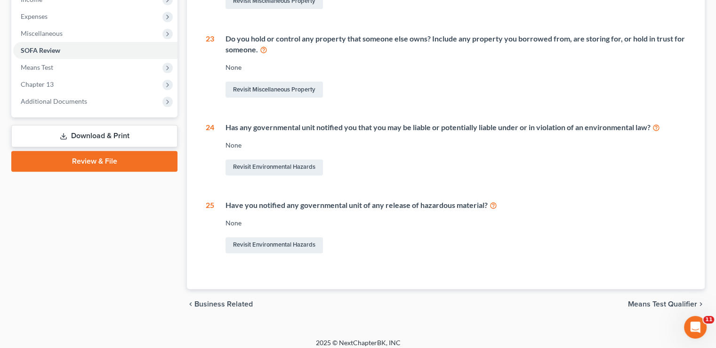
scroll to position [92, 0]
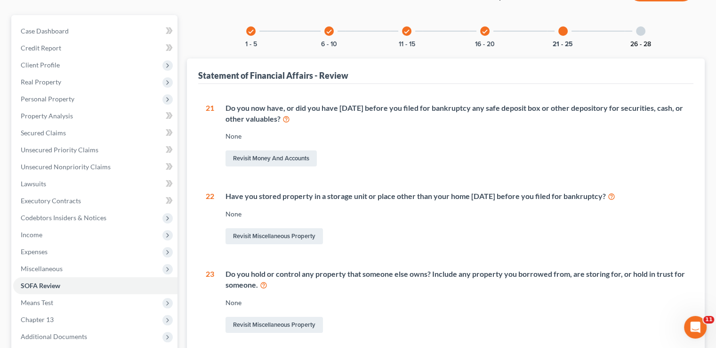
click at [637, 41] on button "26 - 28" at bounding box center [641, 44] width 21 height 7
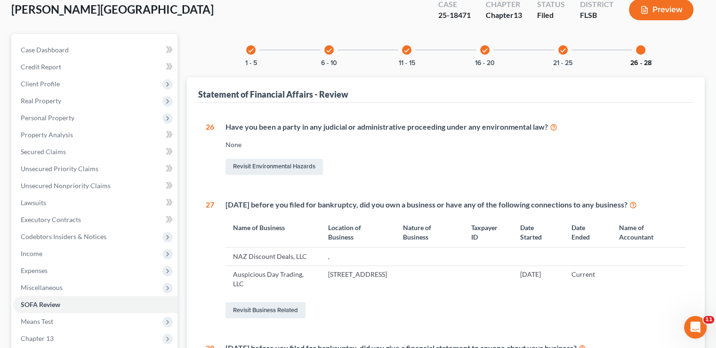
scroll to position [132, 0]
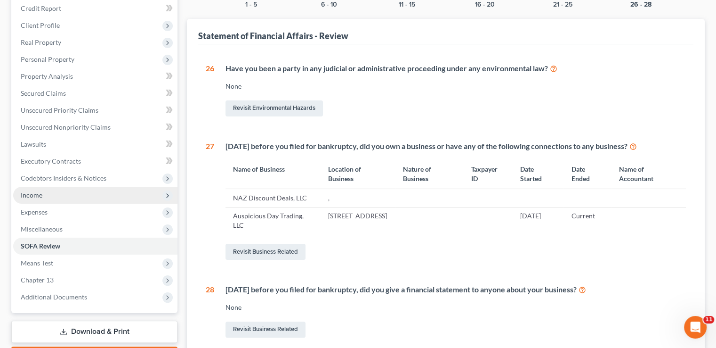
click at [61, 186] on span "Income" at bounding box center [95, 194] width 164 height 17
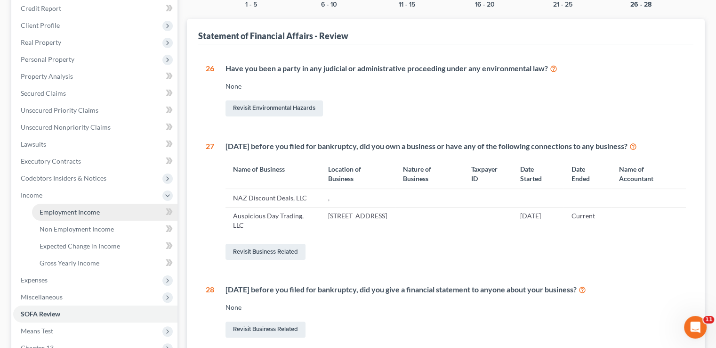
click at [66, 203] on link "Employment Income" at bounding box center [105, 211] width 146 height 17
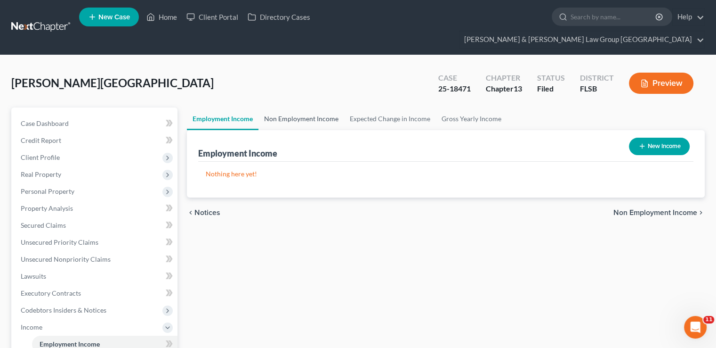
click at [311, 107] on link "Non Employment Income" at bounding box center [302, 118] width 86 height 23
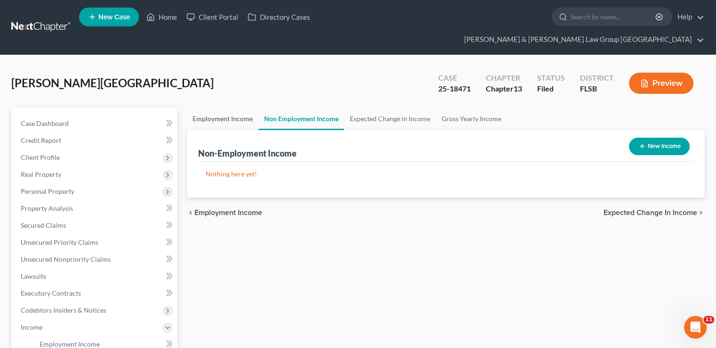
click at [232, 107] on link "Employment Income" at bounding box center [223, 118] width 72 height 23
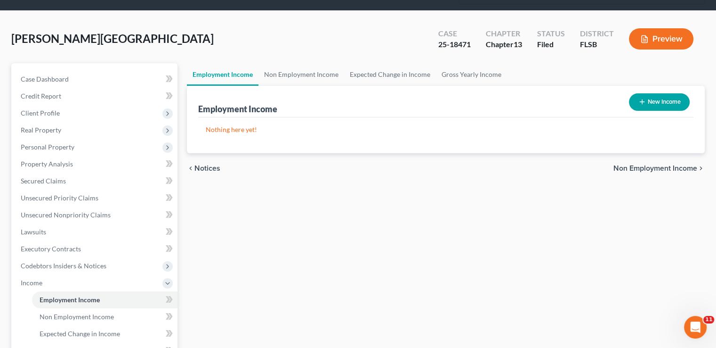
scroll to position [141, 0]
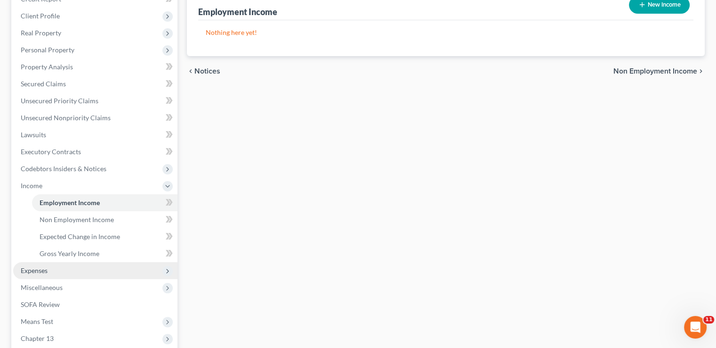
click at [78, 262] on span "Expenses" at bounding box center [95, 270] width 164 height 17
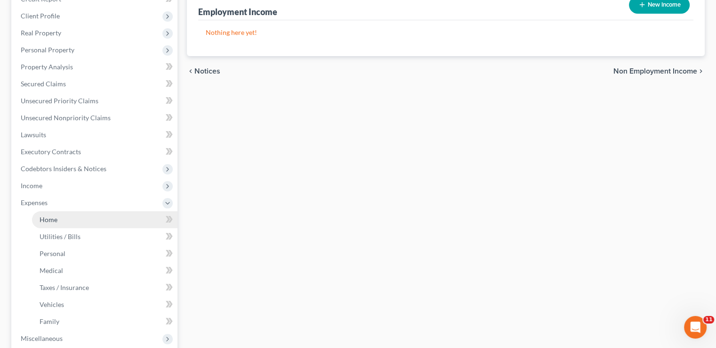
click at [70, 211] on link "Home" at bounding box center [105, 219] width 146 height 17
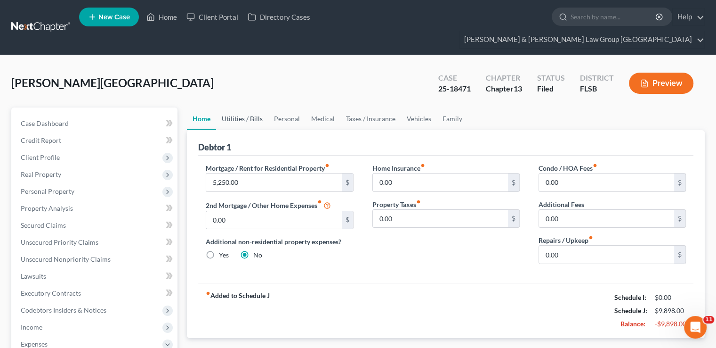
click at [245, 110] on link "Utilities / Bills" at bounding box center [242, 118] width 52 height 23
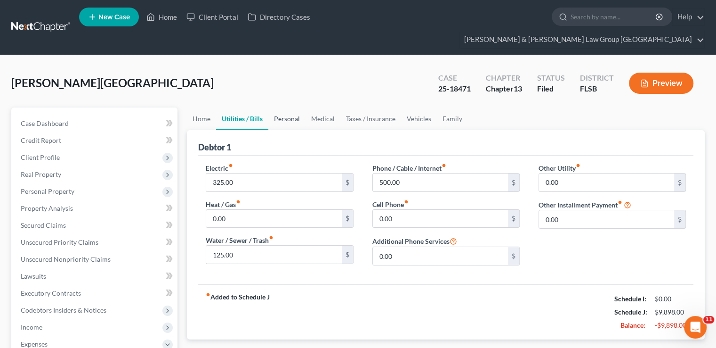
click at [281, 107] on link "Personal" at bounding box center [286, 118] width 37 height 23
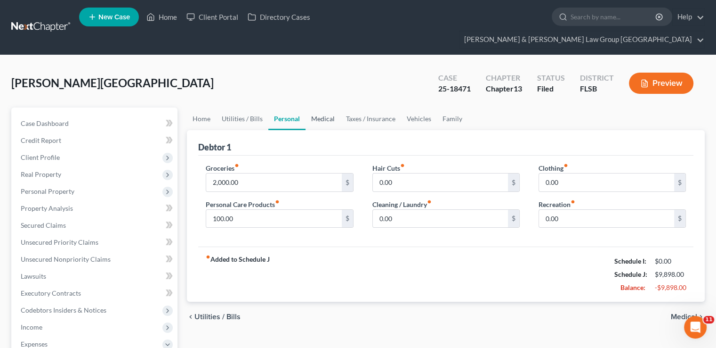
click at [337, 107] on link "Medical" at bounding box center [323, 118] width 35 height 23
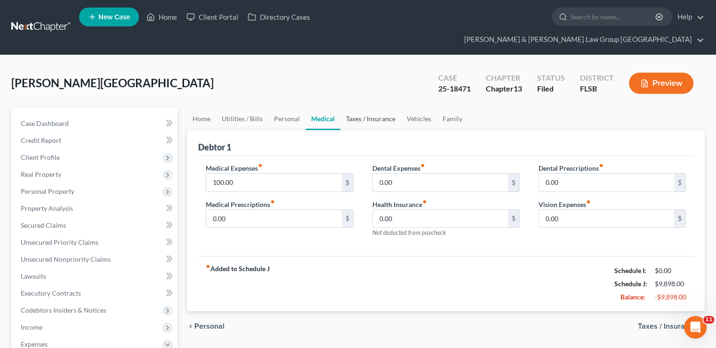
click at [358, 107] on link "Taxes / Insurance" at bounding box center [370, 118] width 61 height 23
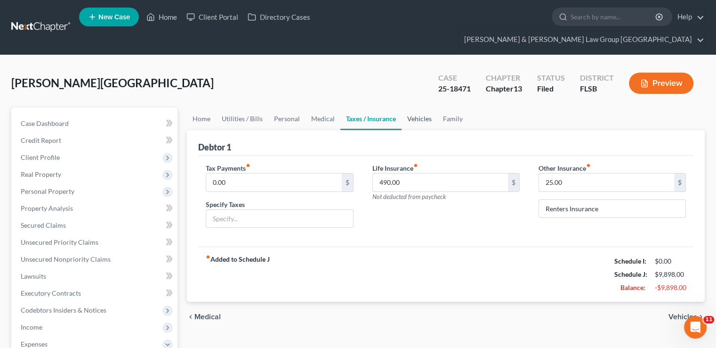
click at [423, 107] on link "Vehicles" at bounding box center [420, 118] width 36 height 23
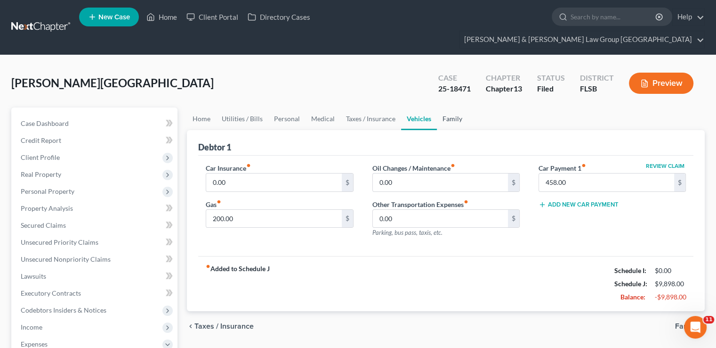
click at [452, 107] on link "Family" at bounding box center [452, 118] width 31 height 23
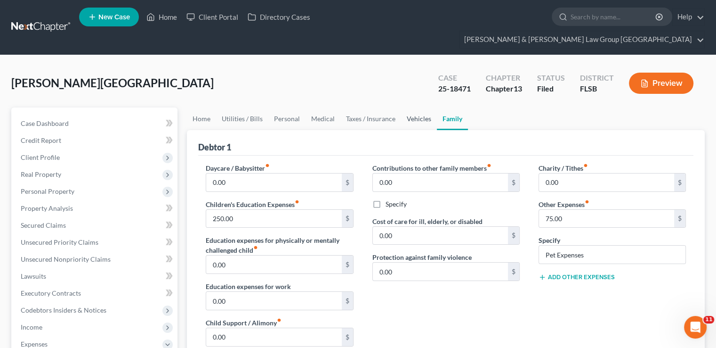
click at [415, 107] on link "Vehicles" at bounding box center [419, 118] width 36 height 23
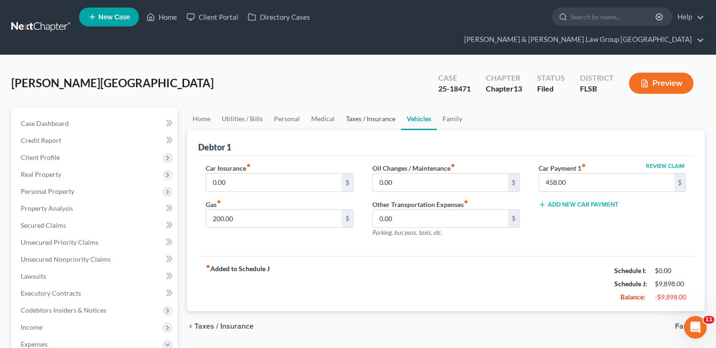
click at [369, 107] on link "Taxes / Insurance" at bounding box center [370, 118] width 61 height 23
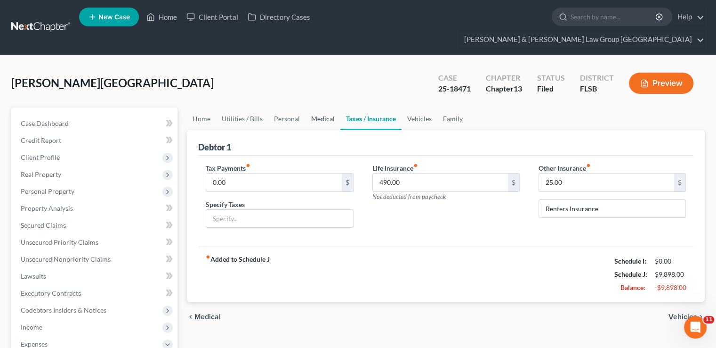
click at [324, 107] on link "Medical" at bounding box center [323, 118] width 35 height 23
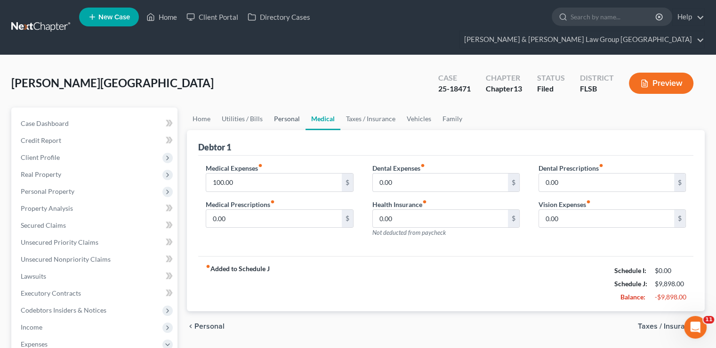
click at [282, 107] on link "Personal" at bounding box center [286, 118] width 37 height 23
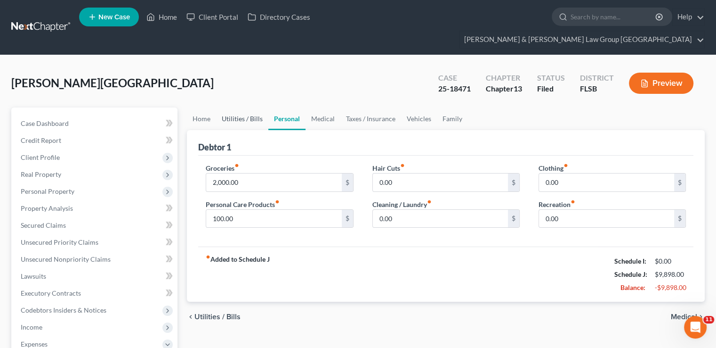
click at [249, 107] on link "Utilities / Bills" at bounding box center [242, 118] width 52 height 23
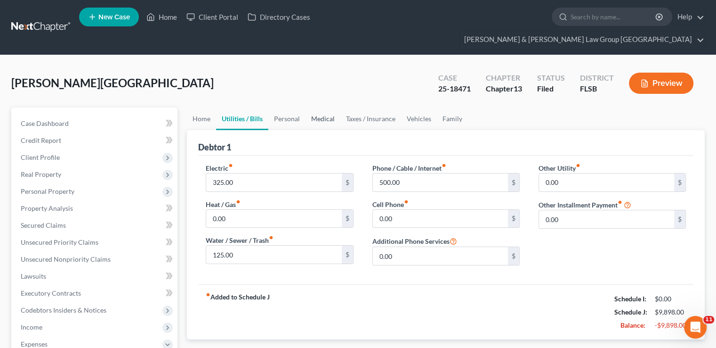
click at [313, 107] on link "Medical" at bounding box center [323, 118] width 35 height 23
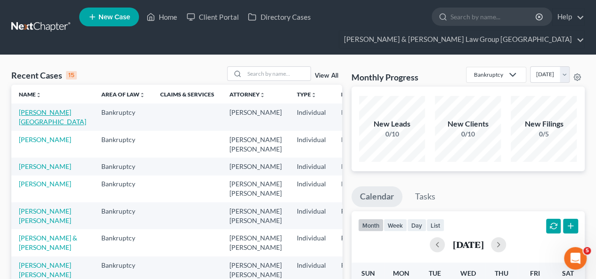
click at [29, 108] on link "[PERSON_NAME][GEOGRAPHIC_DATA]" at bounding box center [52, 116] width 67 height 17
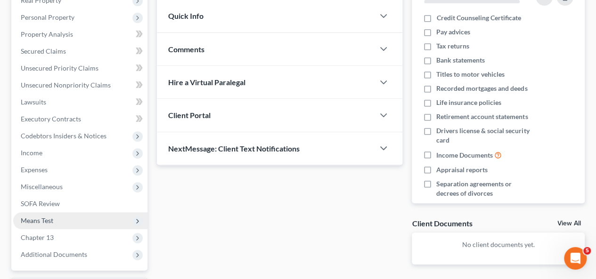
scroll to position [188, 0]
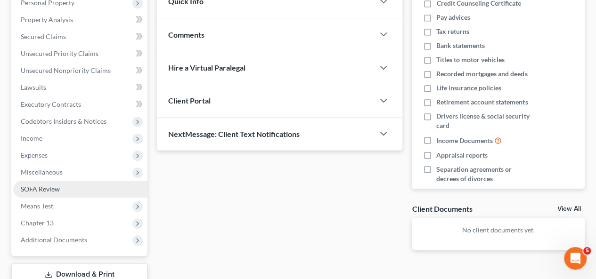
click at [57, 185] on span "SOFA Review" at bounding box center [40, 189] width 39 height 8
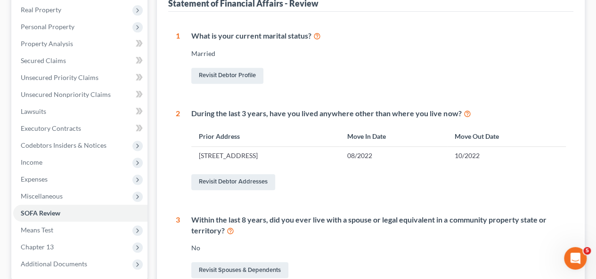
scroll to position [47, 0]
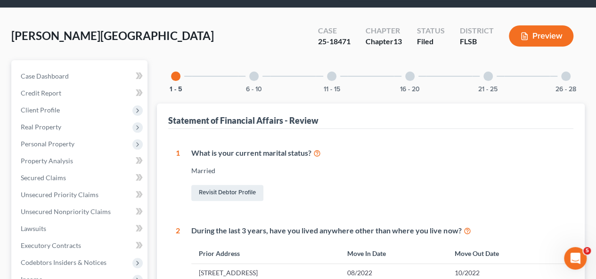
click at [256, 72] on div at bounding box center [253, 76] width 9 height 9
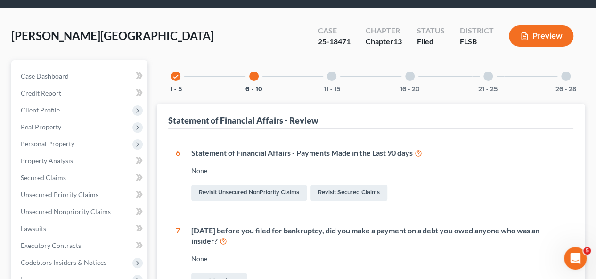
click at [324, 65] on div "11 - 15" at bounding box center [332, 76] width 32 height 32
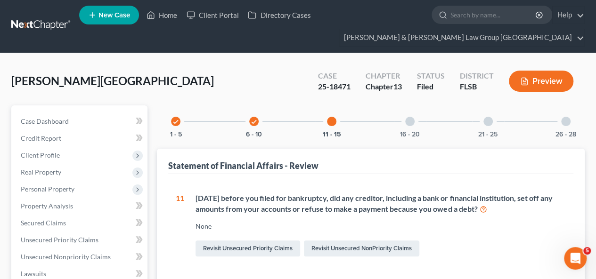
scroll to position [0, 0]
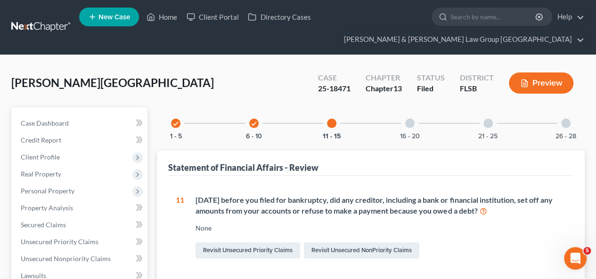
click at [413, 110] on div "16 - 20" at bounding box center [410, 123] width 32 height 32
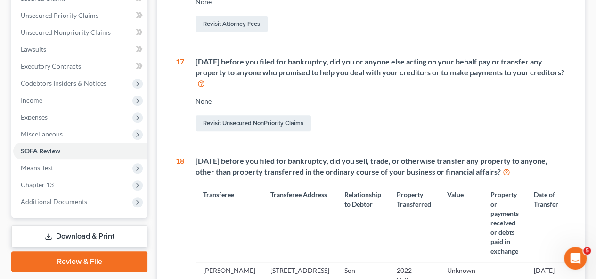
scroll to position [278, 0]
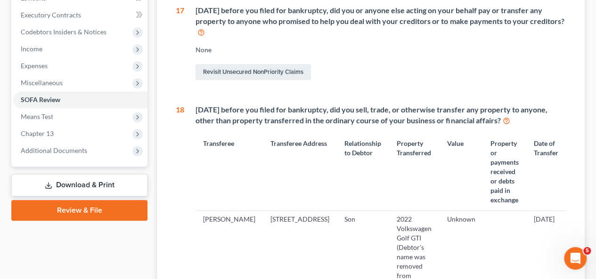
click at [510, 116] on icon at bounding box center [506, 120] width 8 height 9
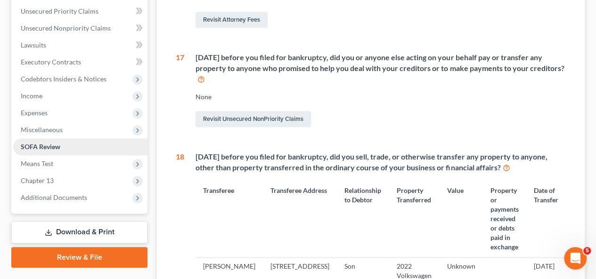
scroll to position [89, 0]
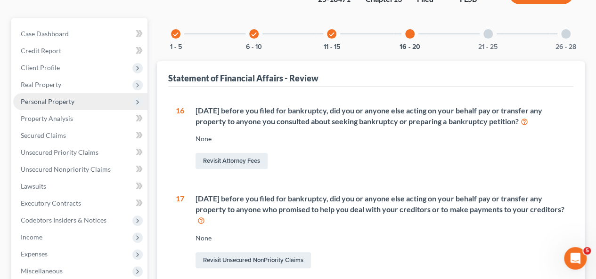
click at [64, 93] on span "Personal Property" at bounding box center [80, 101] width 134 height 17
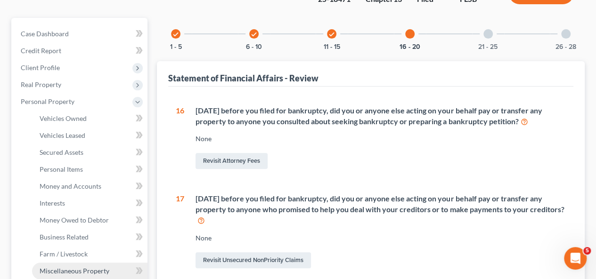
click at [80, 263] on link "Miscellaneous Property" at bounding box center [89, 271] width 115 height 17
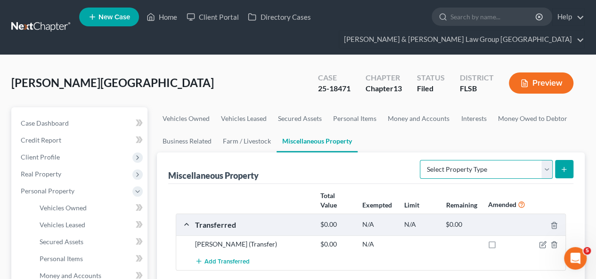
click at [436, 160] on select "Select Property Type Assigned for Creditor Benefit Within 1 Year Holding for An…" at bounding box center [486, 169] width 133 height 19
select select "transferred"
click at [420, 160] on select "Select Property Type Assigned for Creditor Benefit Within 1 Year Holding for An…" at bounding box center [486, 169] width 133 height 19
click at [564, 166] on icon "submit" at bounding box center [564, 170] width 8 height 8
select select "Ordinary (within 2 years)"
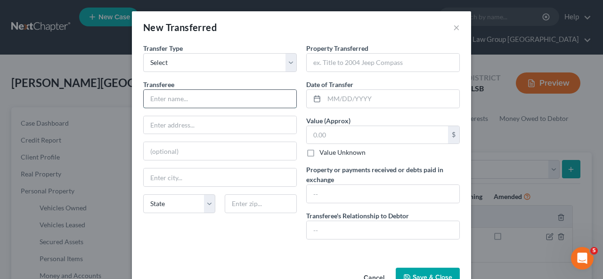
click at [213, 97] on input "text" at bounding box center [220, 99] width 153 height 18
drag, startPoint x: 213, startPoint y: 46, endPoint x: 216, endPoint y: 61, distance: 15.3
click at [215, 57] on div "Transfer Type * Select Ordinary (within 2 years) Within 10 Years" at bounding box center [220, 57] width 154 height 29
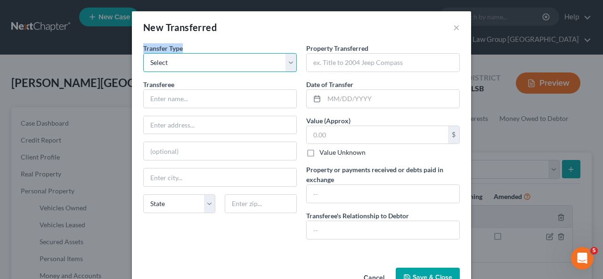
click at [216, 61] on select "Select Ordinary (within 2 years) Within 10 Years" at bounding box center [220, 62] width 154 height 19
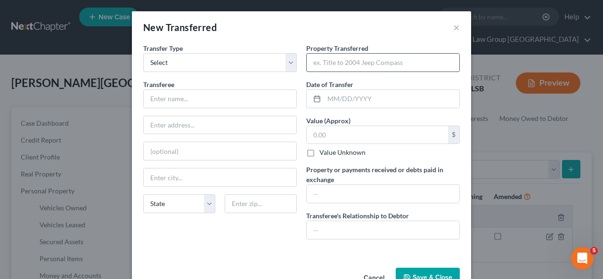
click at [324, 65] on input "text" at bounding box center [383, 63] width 153 height 18
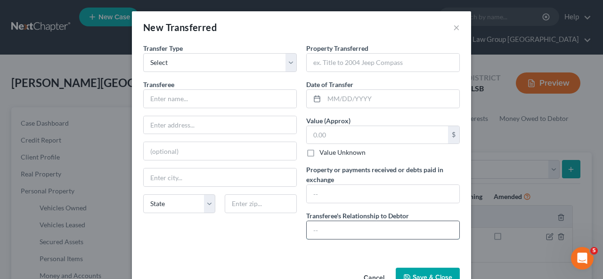
click at [356, 232] on input "text" at bounding box center [383, 230] width 153 height 18
click at [453, 23] on button "×" at bounding box center [456, 27] width 7 height 11
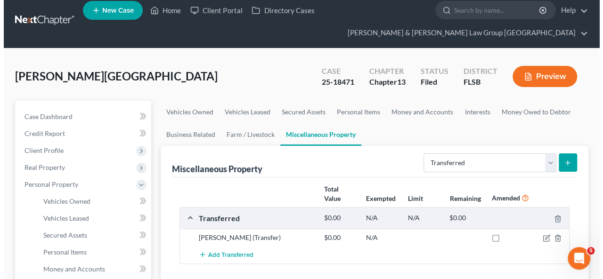
scroll to position [47, 0]
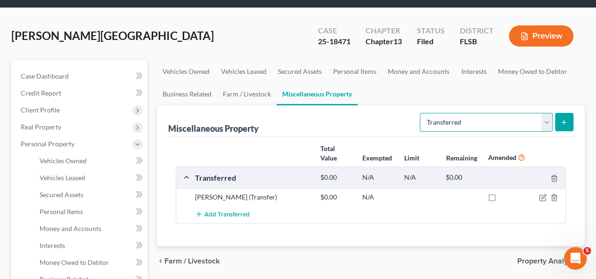
click at [484, 113] on select "Select Property Type Assigned for Creditor Benefit Within 1 Year Holding for An…" at bounding box center [486, 122] width 133 height 19
select select "not_yet_listed"
click at [420, 113] on select "Select Property Type Assigned for Creditor Benefit Within 1 Year Holding for An…" at bounding box center [486, 122] width 133 height 19
click at [562, 119] on icon "submit" at bounding box center [564, 123] width 8 height 8
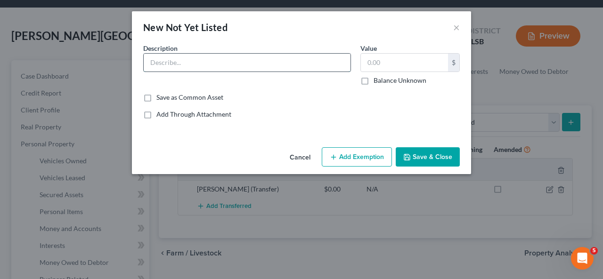
click at [263, 64] on input "text" at bounding box center [247, 63] width 207 height 18
type input "Debtor's mother owned a condo. Debtor's mother, Debtor's wife, and Debtor were …"
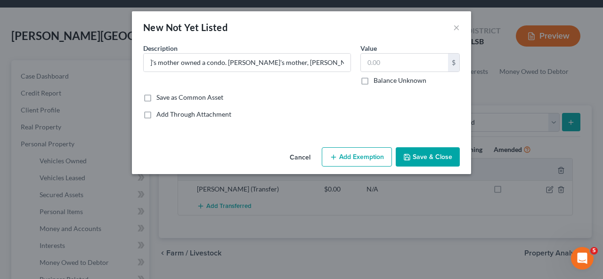
scroll to position [0, 0]
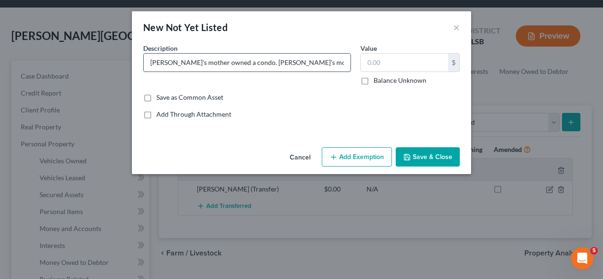
click at [328, 60] on input "Debtor's mother owned a condo. Debtor's mother, Debtor's wife, and Debtor were …" at bounding box center [247, 63] width 207 height 18
drag, startPoint x: 329, startPoint y: 65, endPoint x: 351, endPoint y: 64, distance: 22.2
click at [351, 64] on div "Description * Debtor's mother owned a condo. Debtor's mother, Debtor's wife, an…" at bounding box center [246, 64] width 217 height 42
click at [345, 65] on input "Debtor's mother owned a condo. Debtor's mother, Debtor's wife, and Debtor were …" at bounding box center [247, 63] width 207 height 18
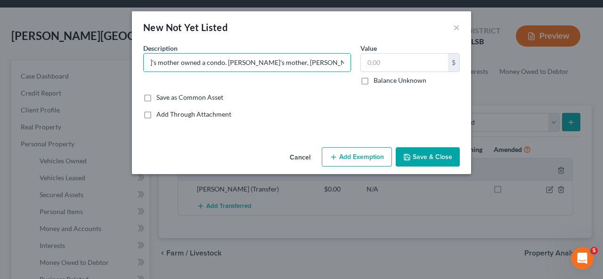
click at [373, 78] on label "Balance Unknown" at bounding box center [399, 80] width 53 height 9
click at [377, 78] on input "Balance Unknown" at bounding box center [380, 79] width 6 height 6
checkbox input "true"
type input "0.00"
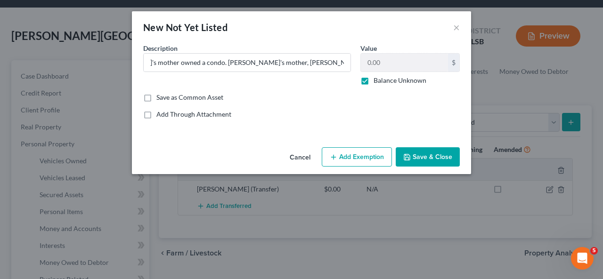
scroll to position [0, 0]
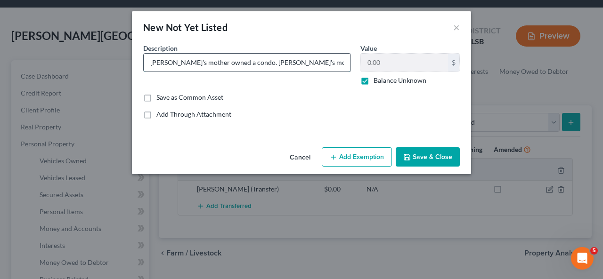
click at [347, 63] on input "Debtor's mother owned a condo. Debtor's mother, Debtor's wife, and Debtor were …" at bounding box center [247, 63] width 207 height 18
drag, startPoint x: 332, startPoint y: 62, endPoint x: 356, endPoint y: 62, distance: 24.0
click at [356, 62] on div "Common Asset Select Description * Debtor's mother owned a condo. Debtor's mothe…" at bounding box center [301, 84] width 326 height 83
click at [346, 62] on input "Debtor's mother owned a condo. Debtor's mother, Debtor's wife, and Debtor were …" at bounding box center [247, 63] width 207 height 18
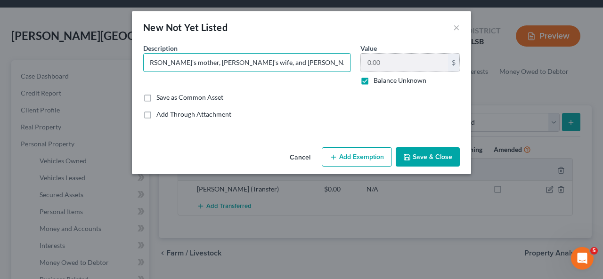
scroll to position [0, 165]
click at [363, 63] on div "Common Asset Select Description * Debtor's mother owned a condo. Debtor's mothe…" at bounding box center [301, 84] width 326 height 83
click at [304, 65] on input "Debtor's mother owned a condo. Debtor's mother, Debtor's wife, and Debtor were …" at bounding box center [247, 63] width 207 height 18
click at [305, 59] on input "Debtor's mother owned a condo. Debtor's mother, Debtor's wife, and Debtor were …" at bounding box center [247, 63] width 207 height 18
click at [340, 62] on input "Debtor's mother owned a condo. Debtor's mother, Debtor's wife, and Debtor were …" at bounding box center [247, 63] width 207 height 18
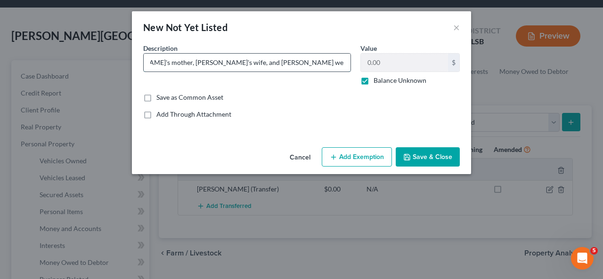
click at [342, 62] on input "Debtor's mother owned a condo. Debtor's mother, Debtor's wife, and Debtor were …" at bounding box center [247, 63] width 207 height 18
click at [344, 62] on input "Debtor's mother owned a condo. Debtor's mother, Debtor's wife, and Debtor were …" at bounding box center [247, 63] width 207 height 18
type input "Debtor's mother owned a condo. Debtor's mother, Debtor's wife, and Debtor were …"
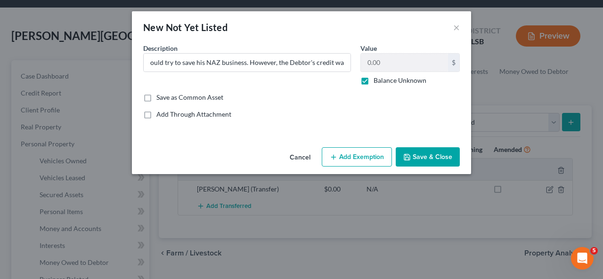
click at [410, 154] on icon "button" at bounding box center [407, 157] width 6 height 6
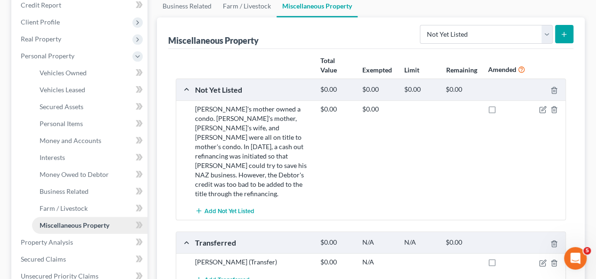
scroll to position [188, 0]
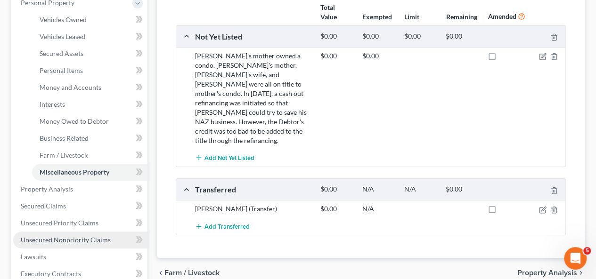
click at [72, 236] on span "Unsecured Nonpriority Claims" at bounding box center [66, 240] width 90 height 8
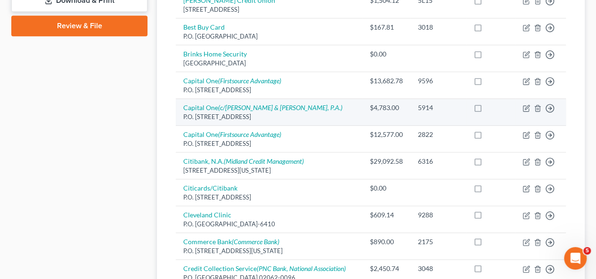
scroll to position [471, 0]
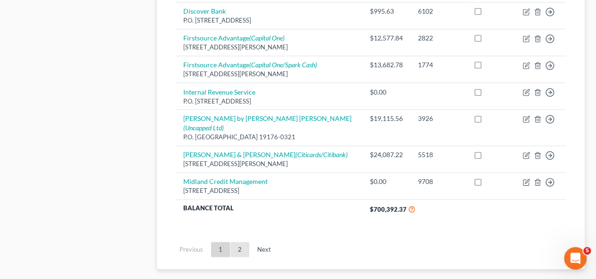
click at [237, 242] on link "2" at bounding box center [239, 249] width 19 height 15
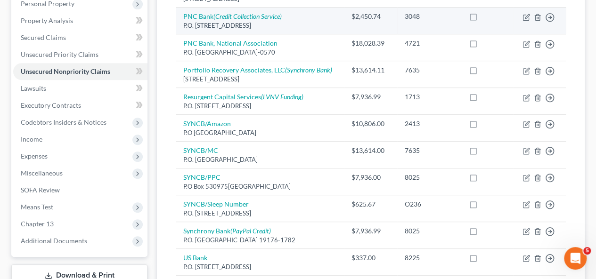
scroll to position [327, 0]
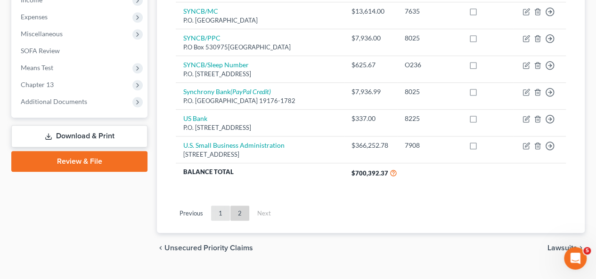
click at [219, 206] on link "1" at bounding box center [220, 213] width 19 height 15
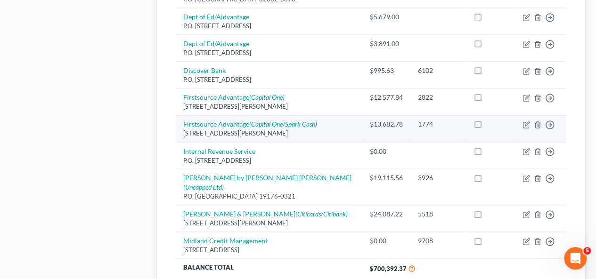
scroll to position [755, 0]
